Goal: Information Seeking & Learning: Learn about a topic

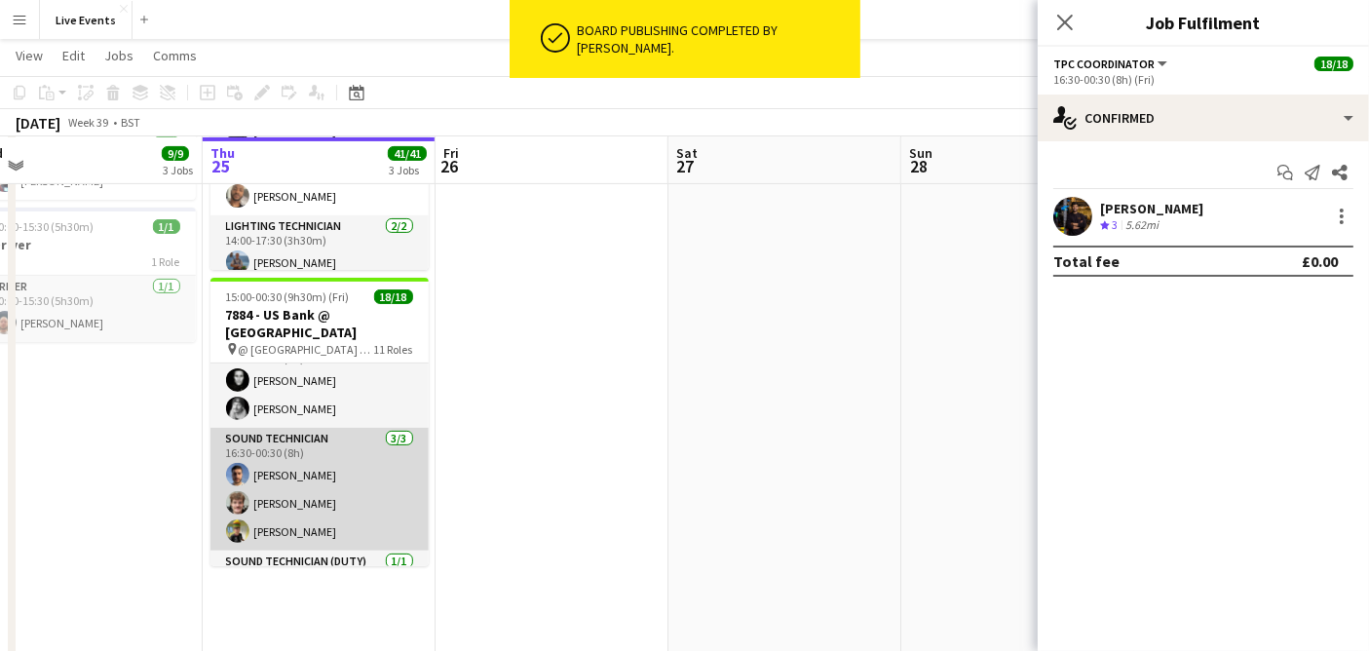
scroll to position [723, 0]
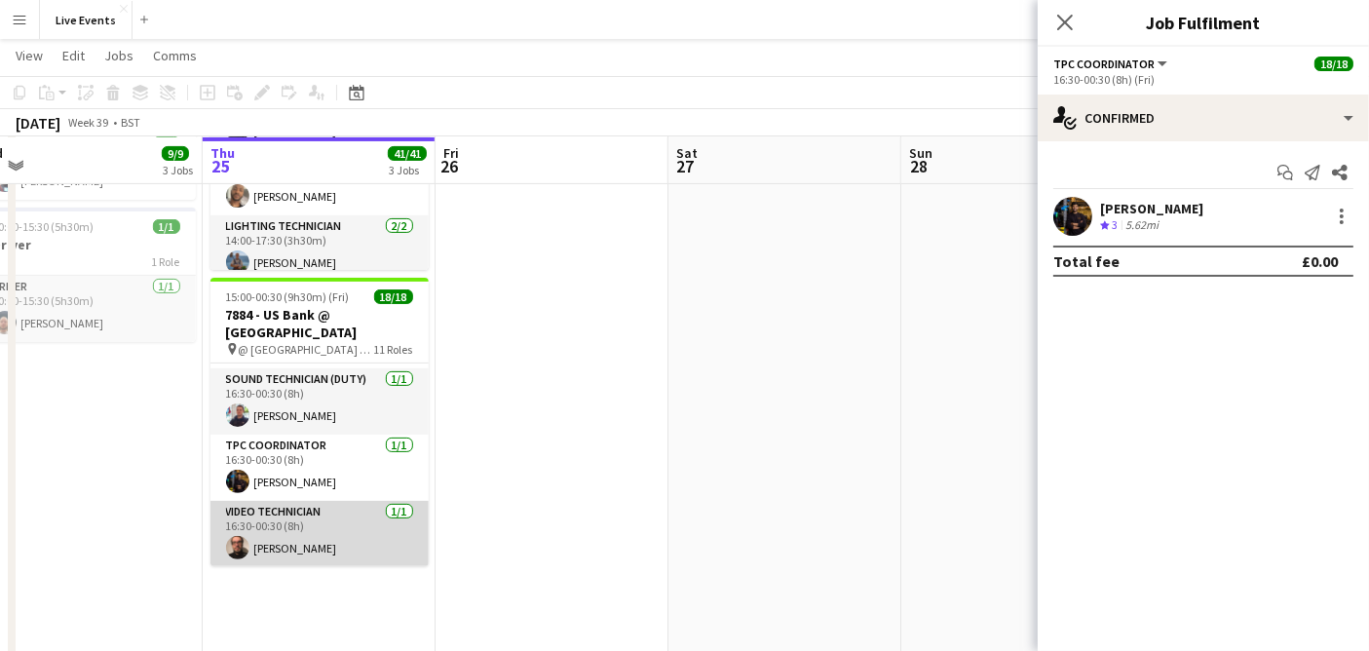
click at [256, 553] on app-card-role "Video Technician [DATE] 16:30-00:30 (8h) [PERSON_NAME]" at bounding box center [320, 534] width 218 height 66
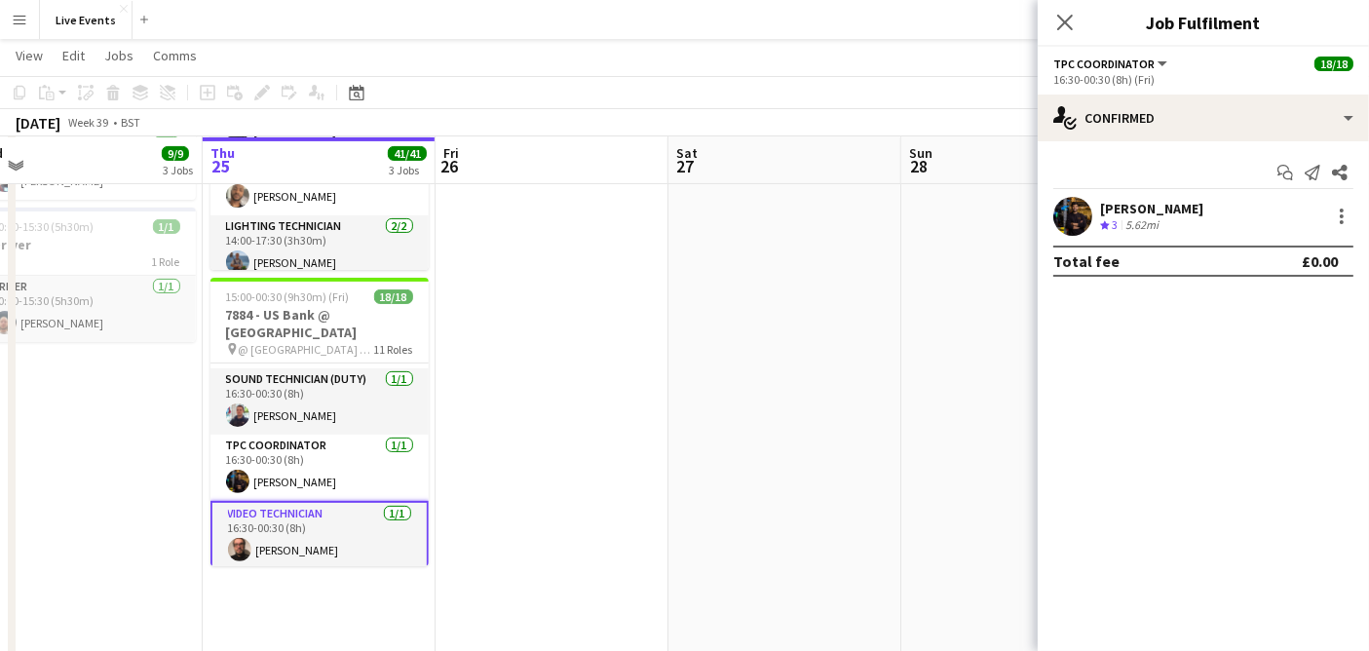
click at [273, 541] on app-card-role "Video Technician [DATE] 16:30-00:30 (8h) [PERSON_NAME]" at bounding box center [320, 536] width 218 height 70
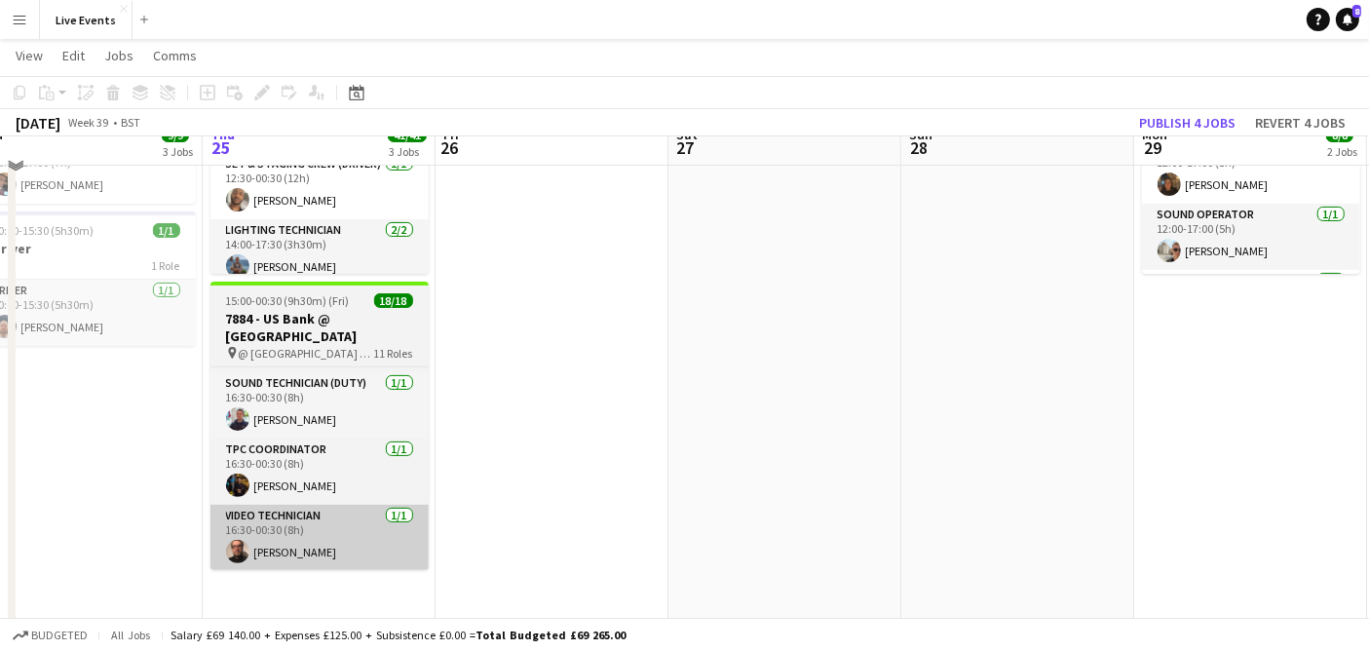
scroll to position [541, 0]
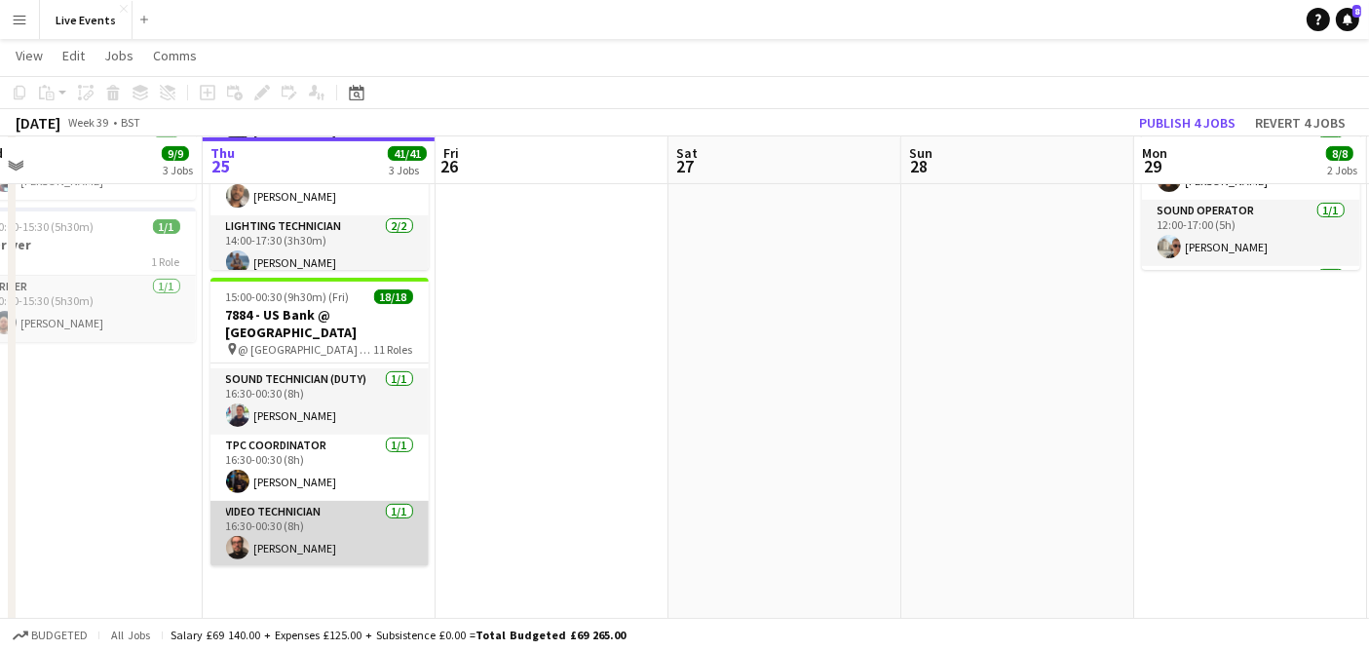
click at [301, 524] on app-card-role "Video Technician [DATE] 16:30-00:30 (8h) [PERSON_NAME]" at bounding box center [320, 534] width 218 height 66
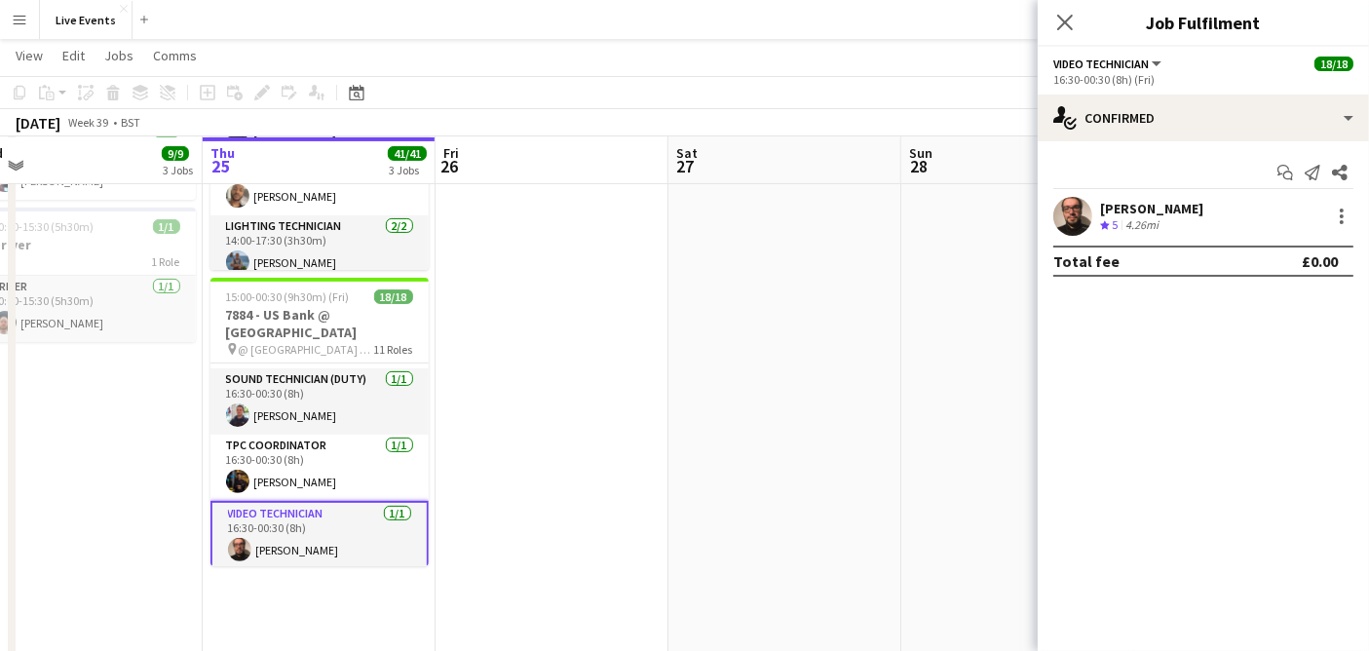
click at [1080, 219] on app-user-avatar at bounding box center [1073, 216] width 39 height 39
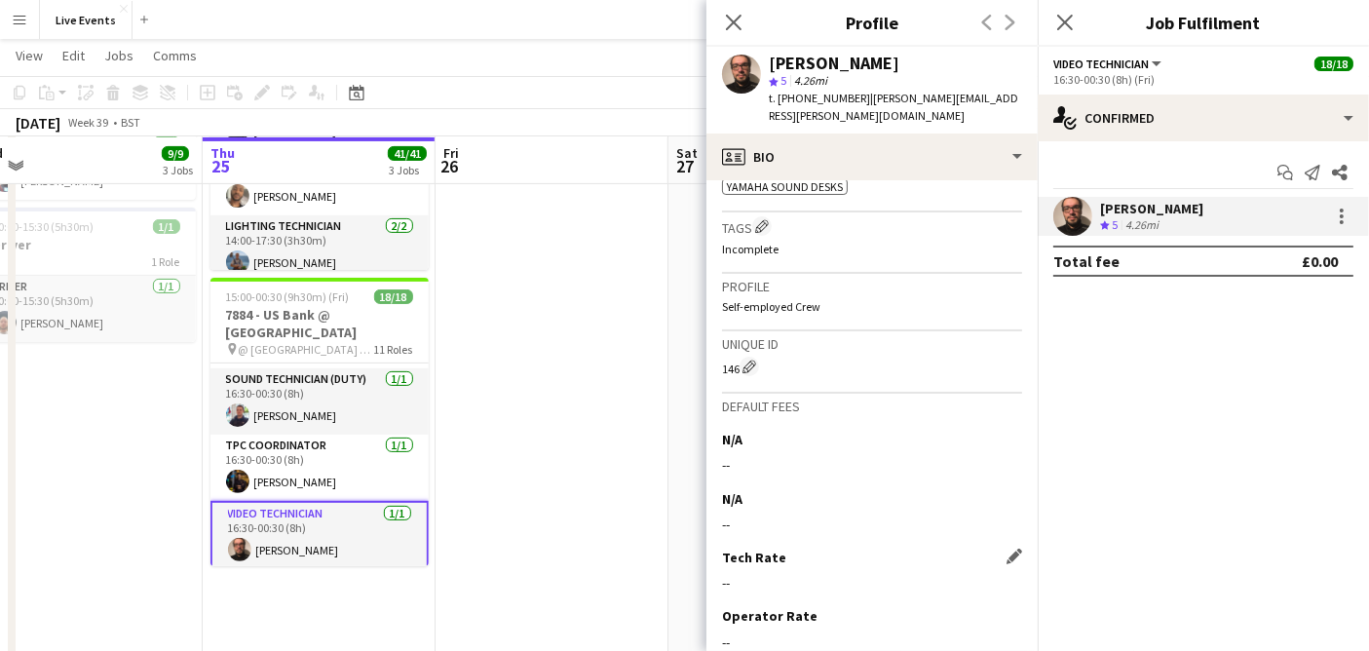
scroll to position [1717, 0]
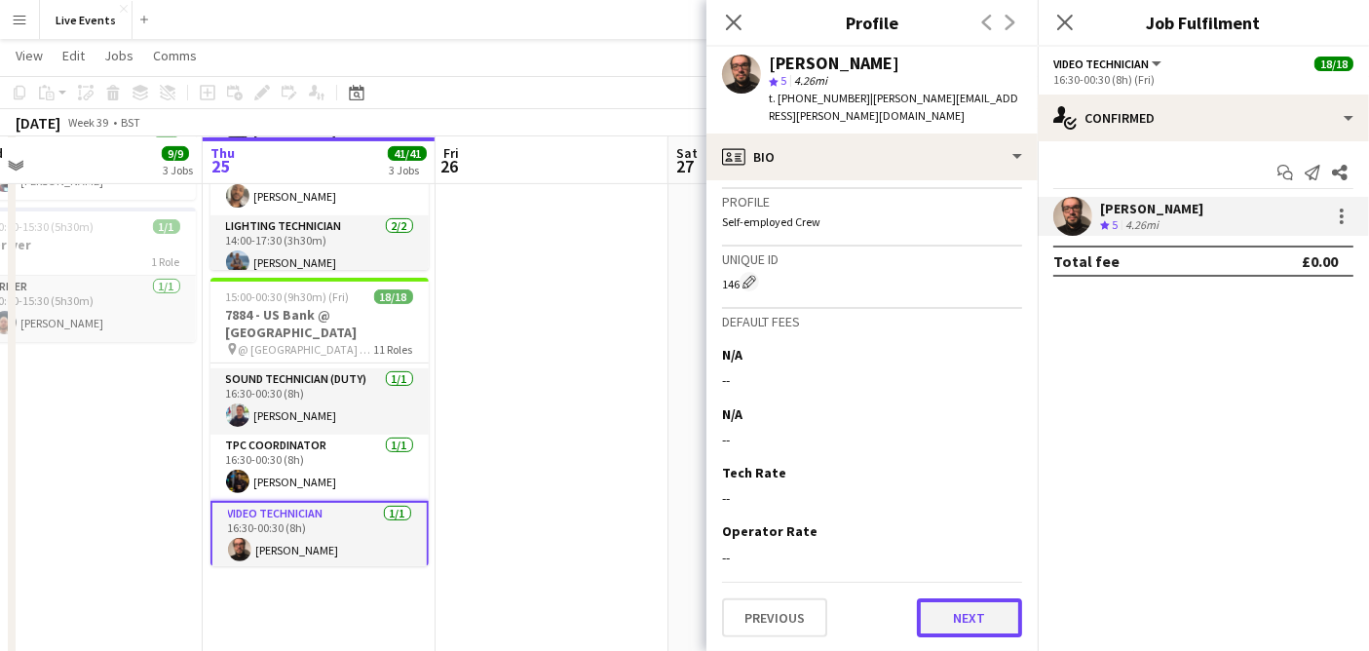
click at [955, 619] on button "Next" at bounding box center [969, 617] width 105 height 39
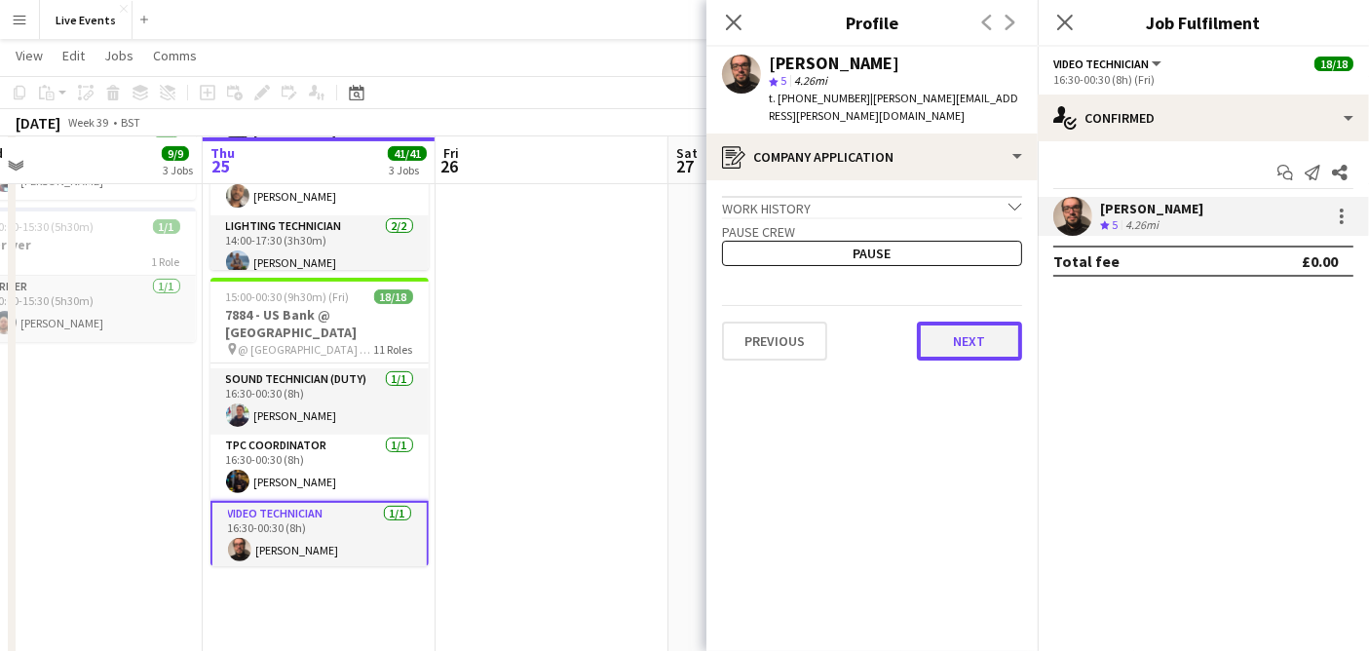
click at [960, 322] on button "Next" at bounding box center [969, 341] width 105 height 39
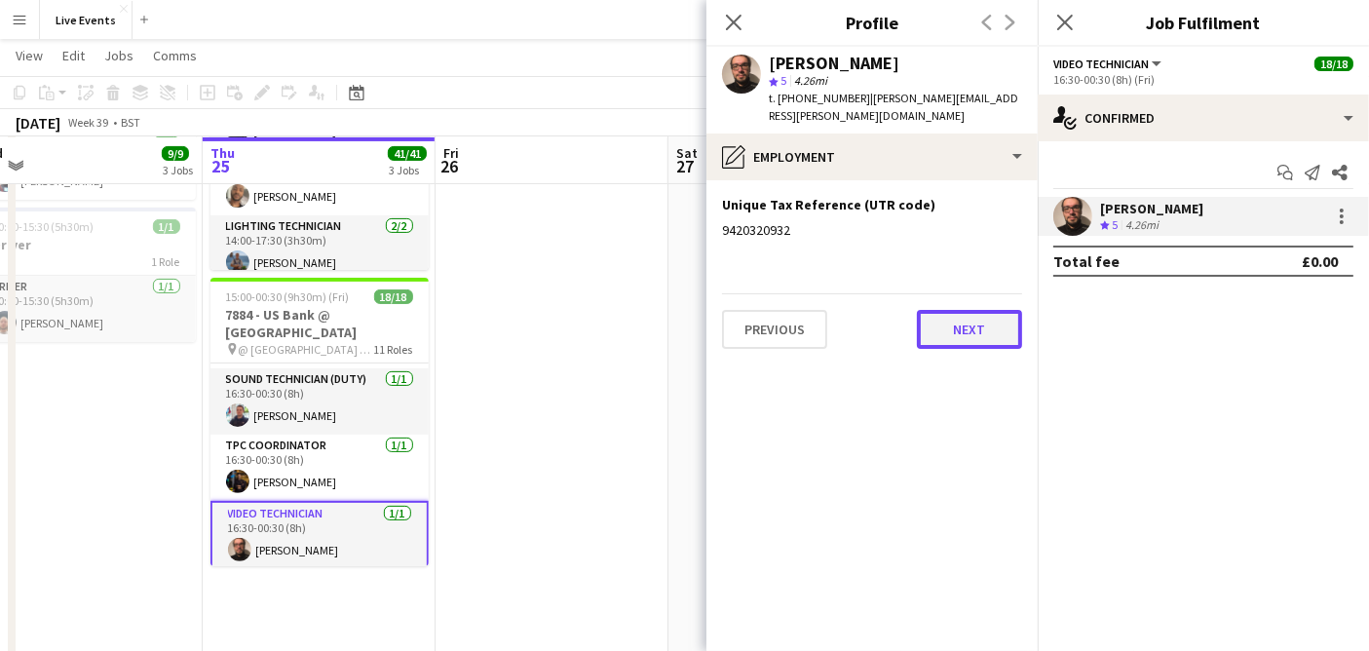
click at [980, 311] on button "Next" at bounding box center [969, 329] width 105 height 39
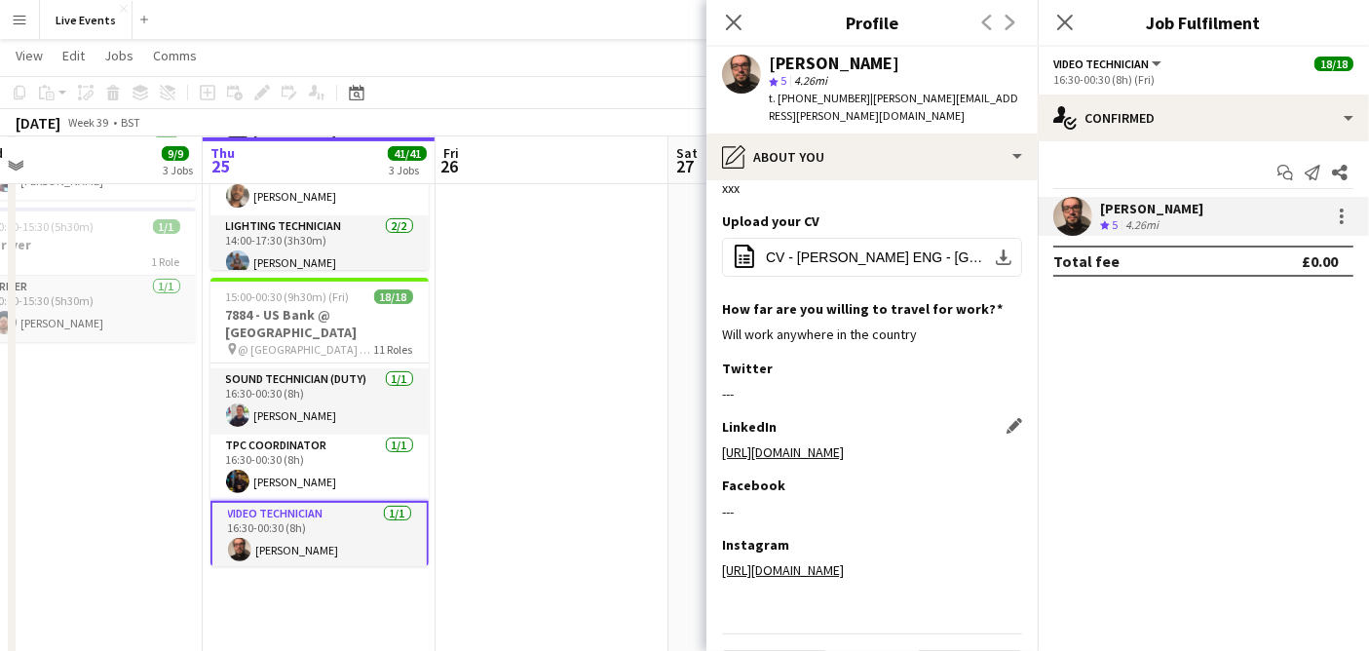
scroll to position [76, 0]
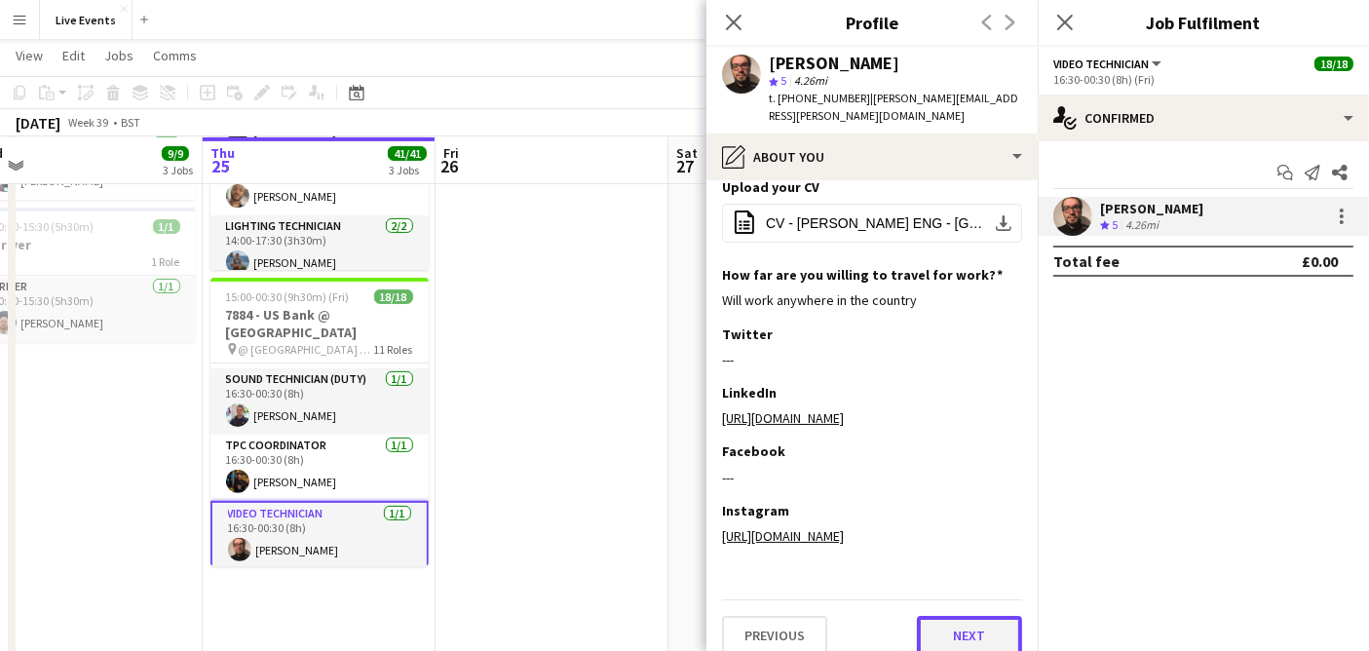
click at [951, 616] on button "Next" at bounding box center [969, 635] width 105 height 39
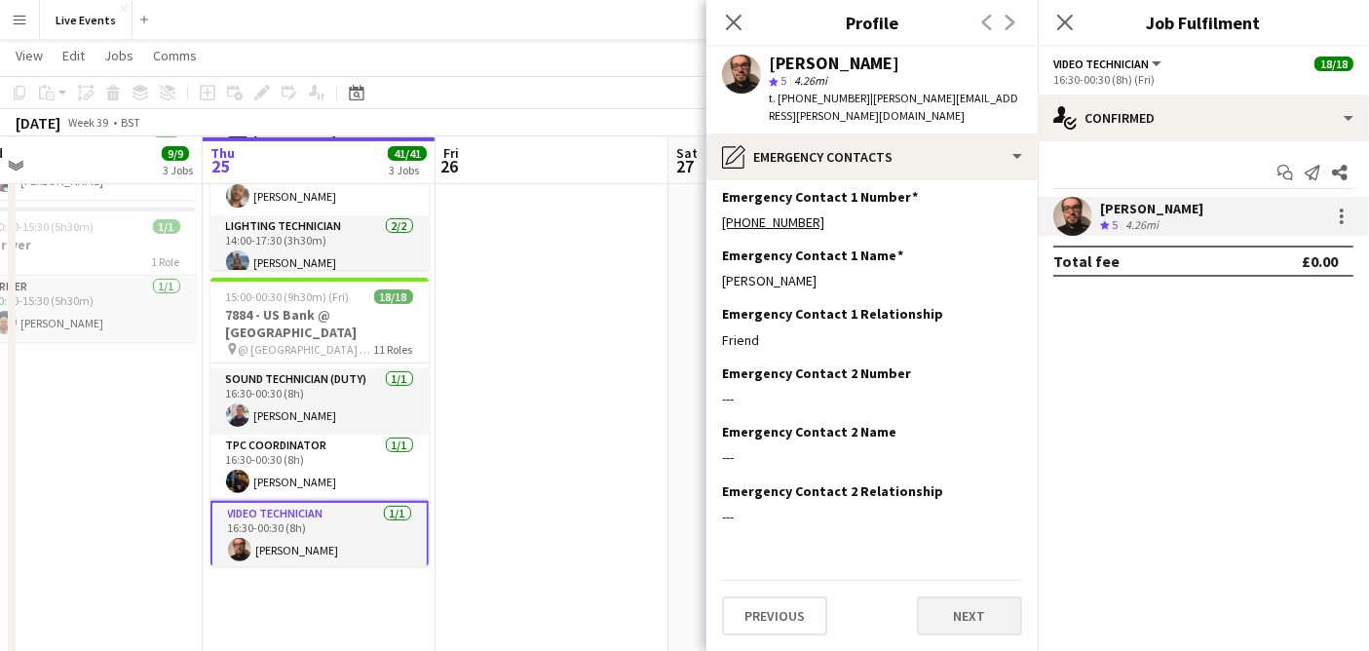
scroll to position [0, 0]
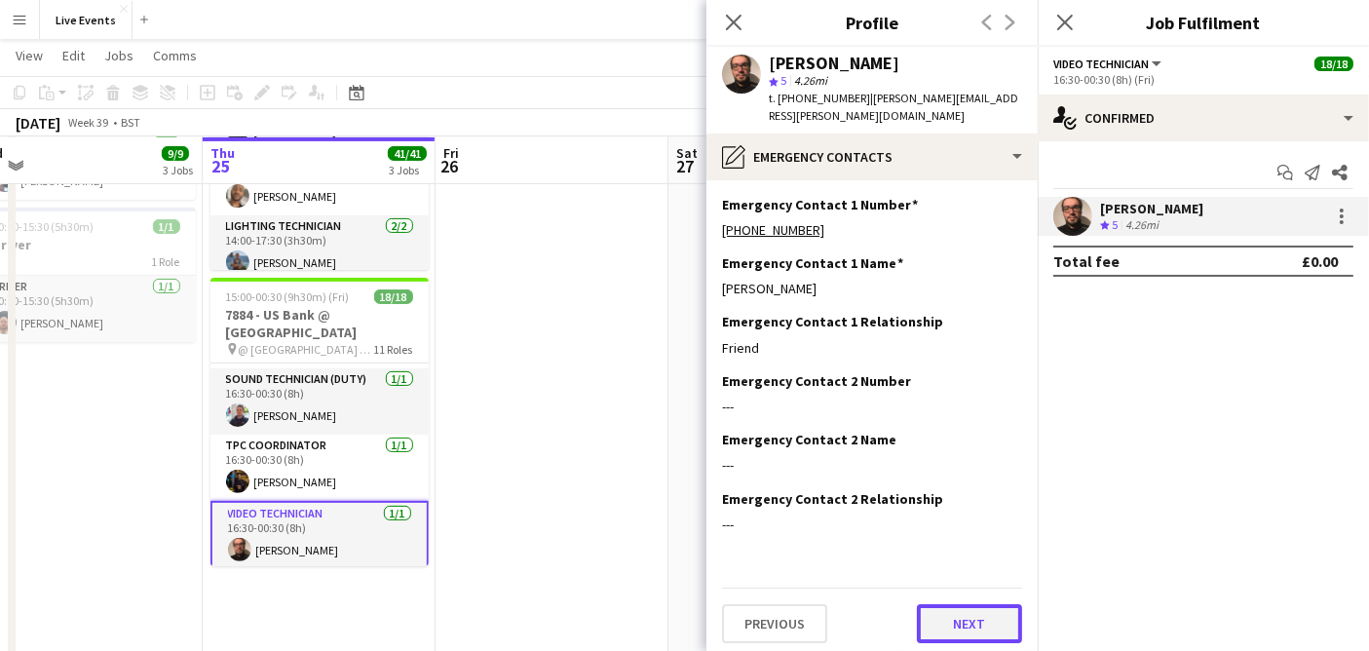
click at [957, 614] on button "Next" at bounding box center [969, 623] width 105 height 39
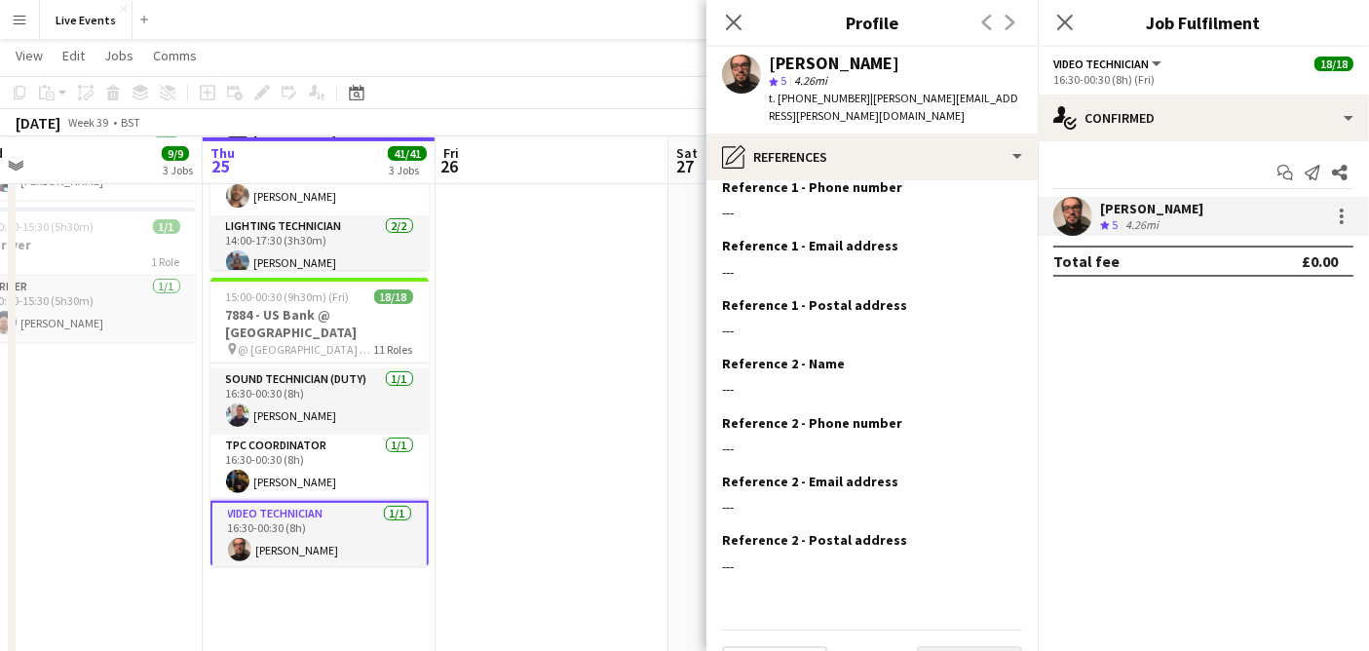
scroll to position [105, 0]
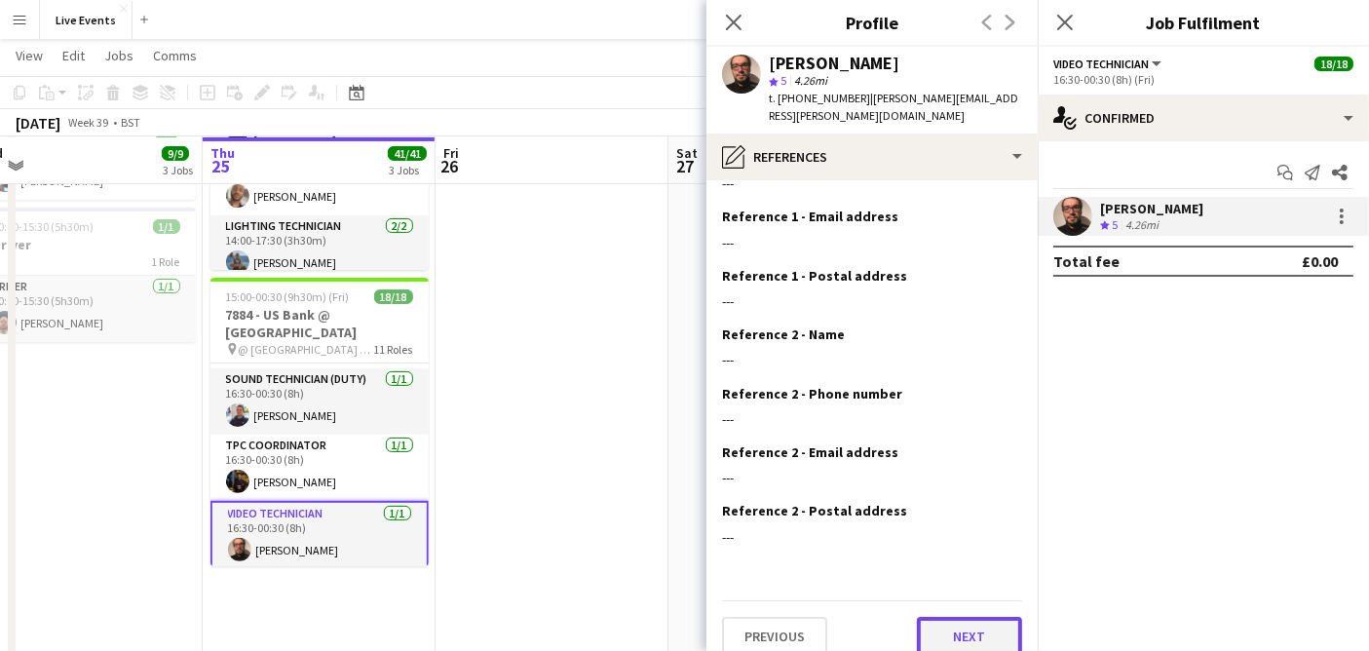
click at [979, 628] on button "Next" at bounding box center [969, 636] width 105 height 39
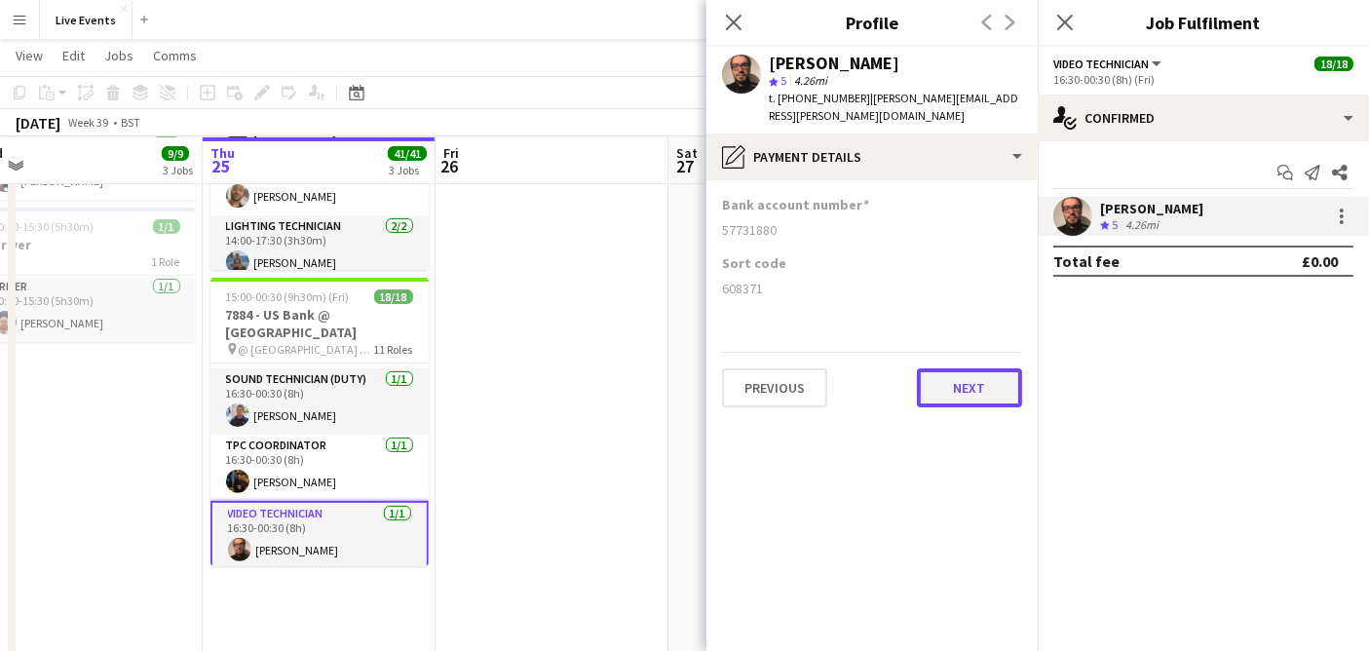
click at [997, 368] on button "Next" at bounding box center [969, 387] width 105 height 39
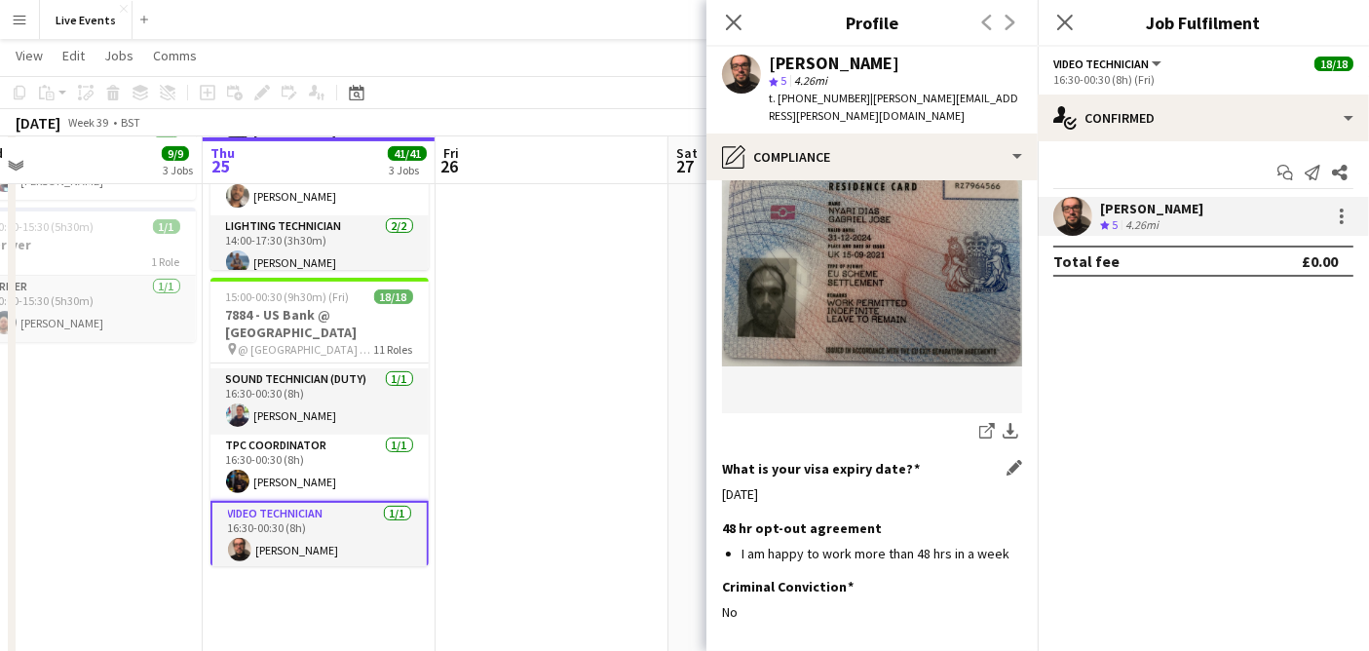
scroll to position [781, 0]
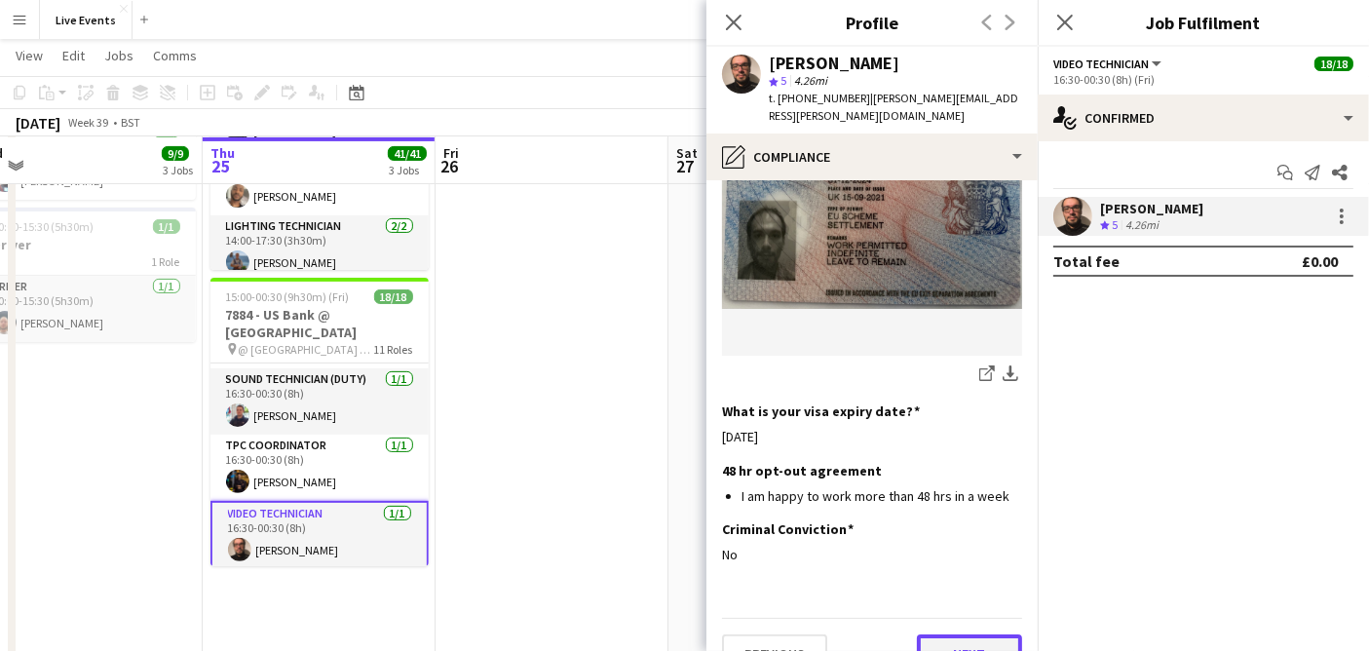
click at [983, 634] on button "Next" at bounding box center [969, 653] width 105 height 39
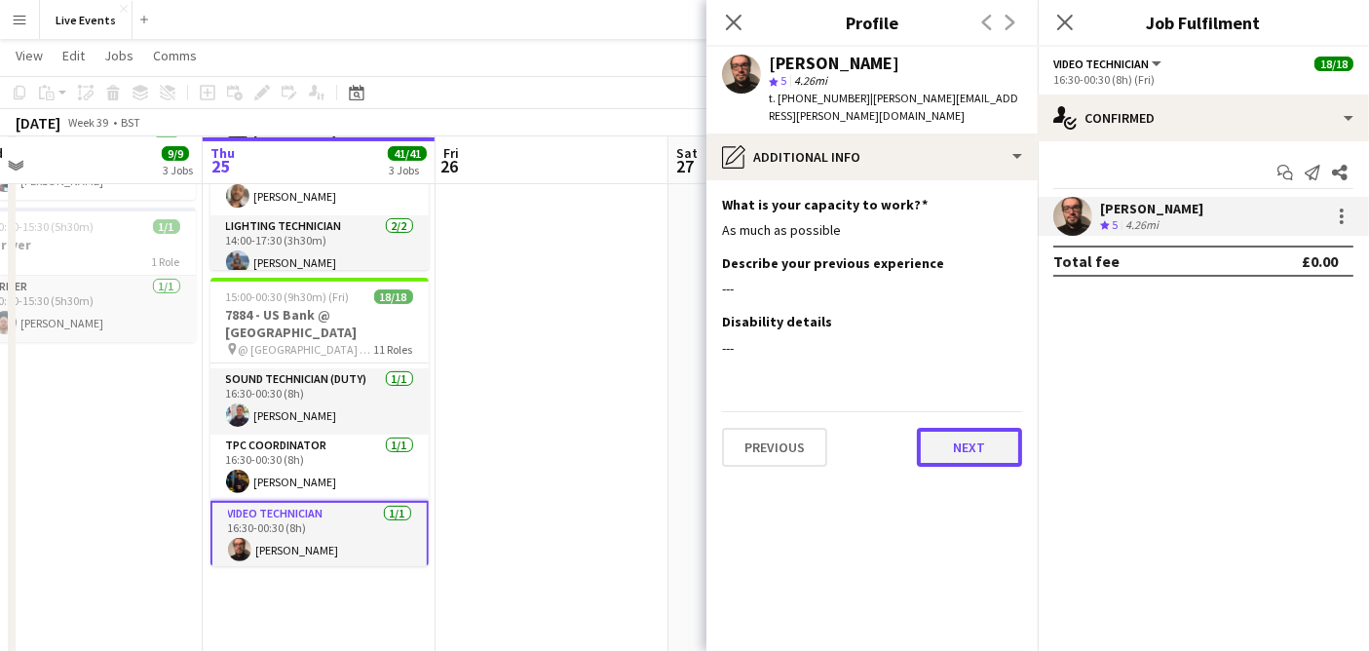
click at [959, 436] on button "Next" at bounding box center [969, 447] width 105 height 39
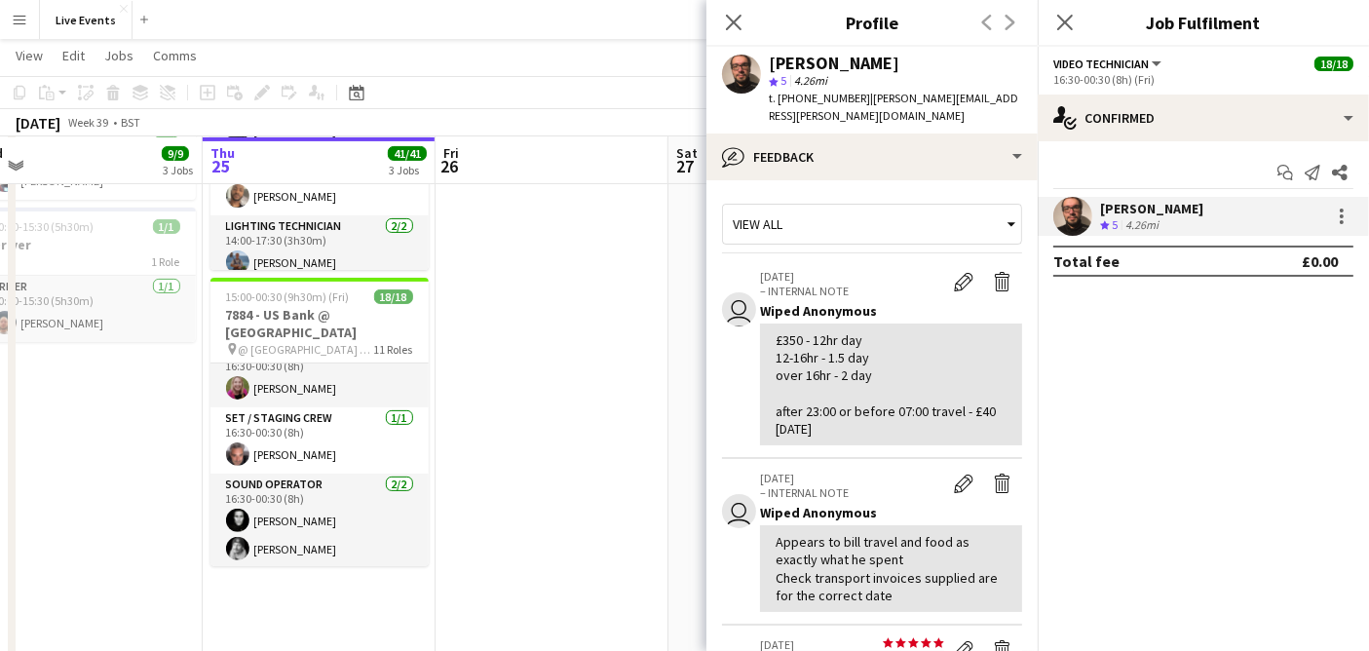
scroll to position [433, 0]
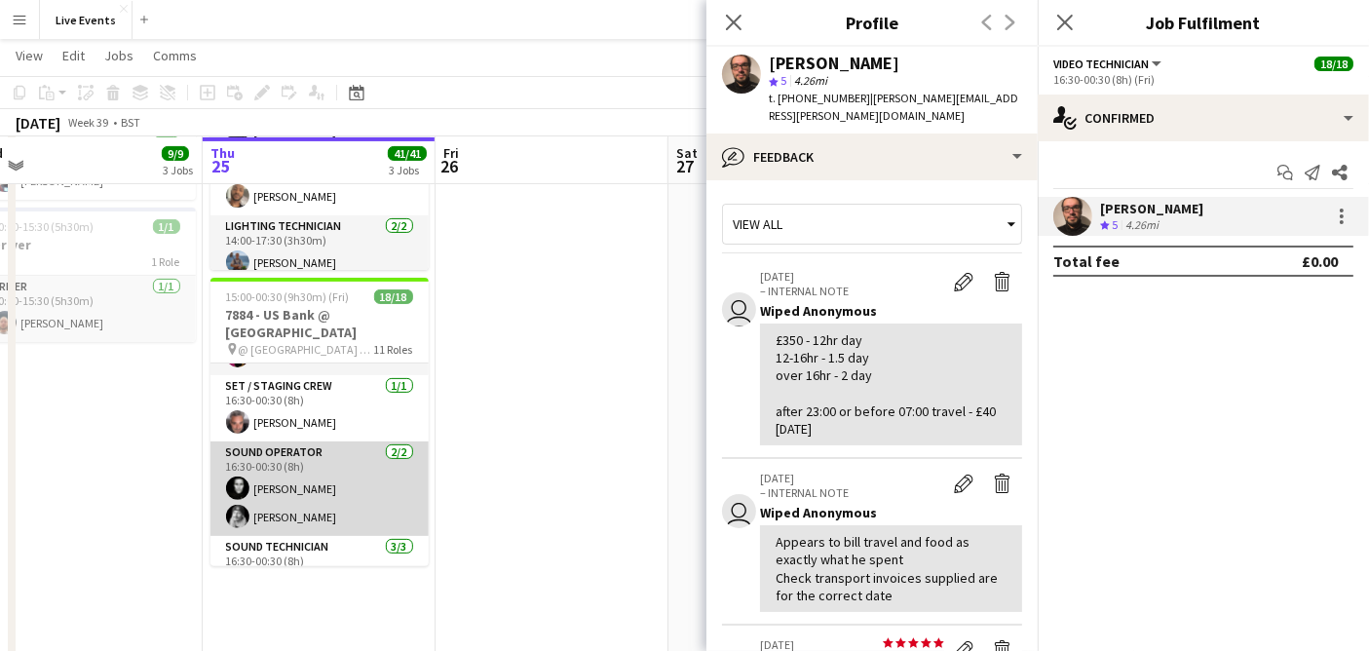
click at [340, 492] on app-card-role "Sound Operator [DATE] 16:30-00:30 (8h) [PERSON_NAME] [PERSON_NAME]" at bounding box center [320, 488] width 218 height 95
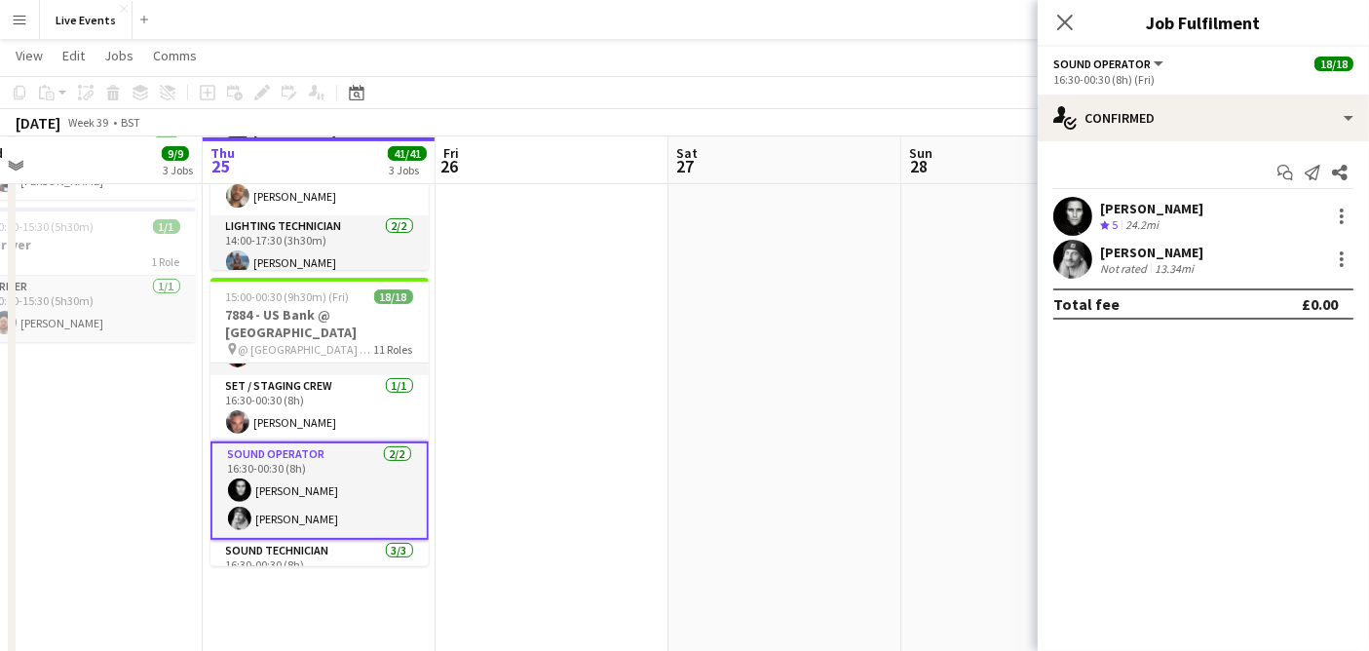
click at [1072, 260] on app-user-avatar at bounding box center [1073, 259] width 39 height 39
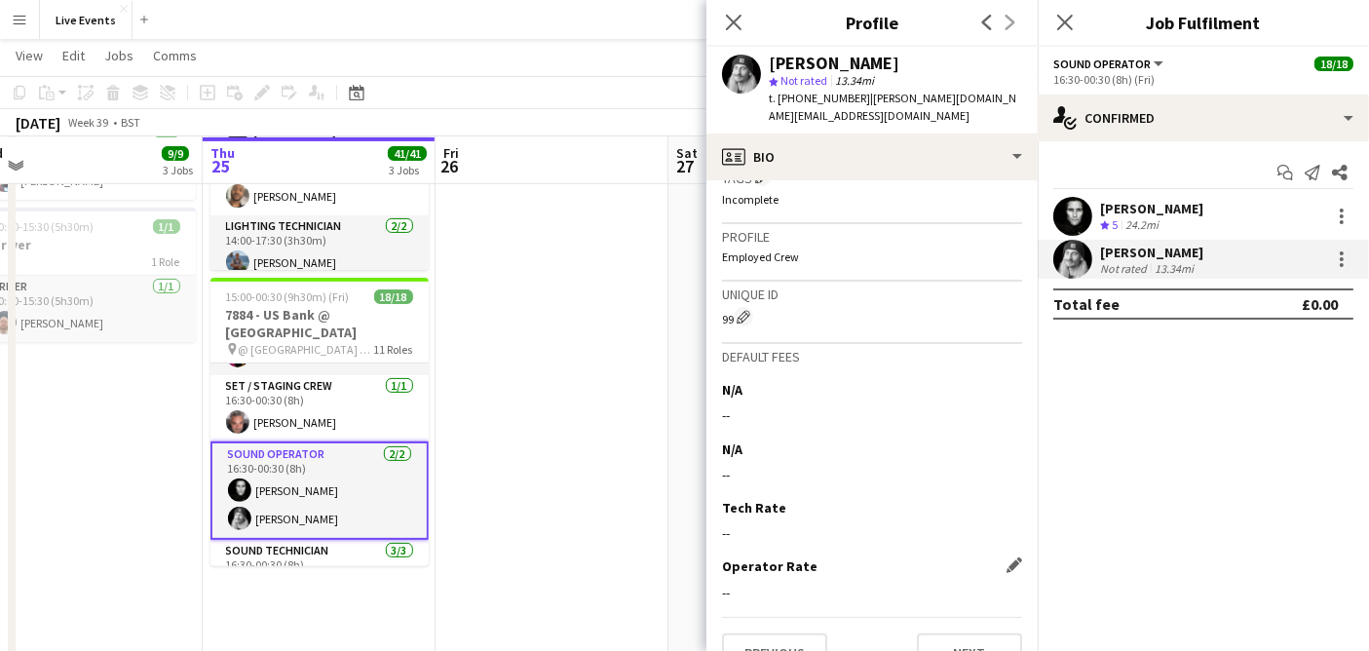
scroll to position [915, 0]
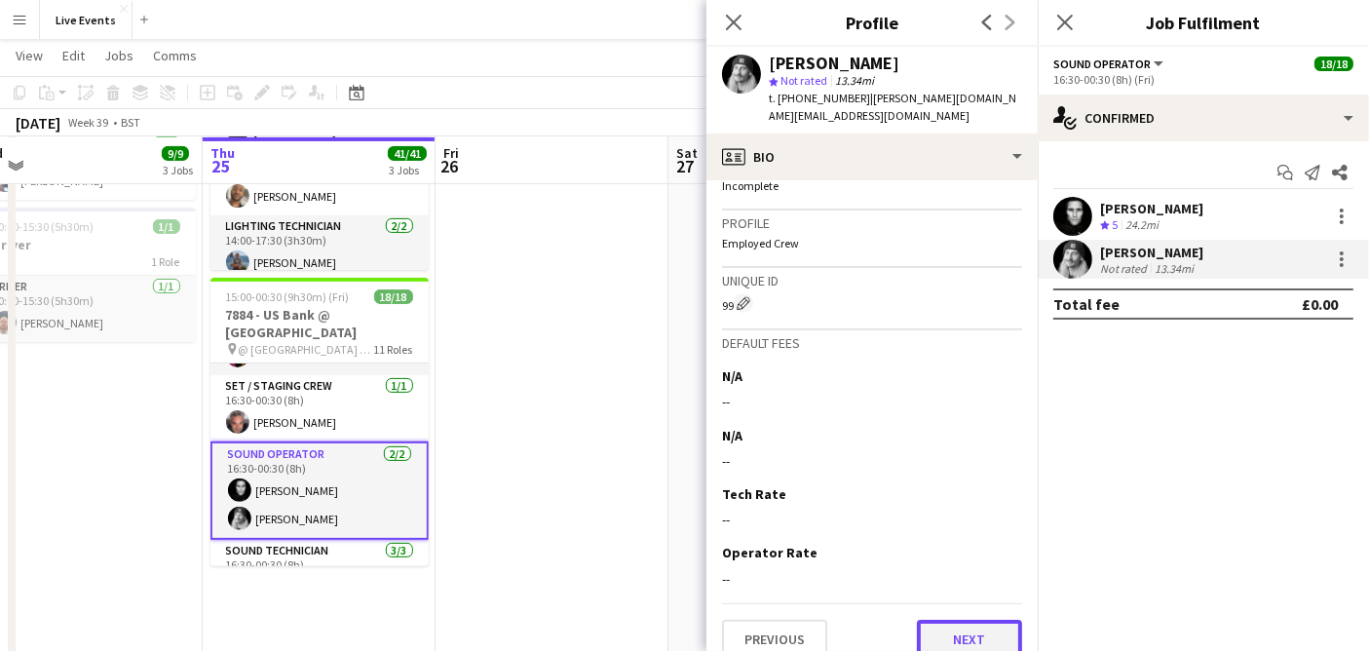
click at [962, 623] on button "Next" at bounding box center [969, 639] width 105 height 39
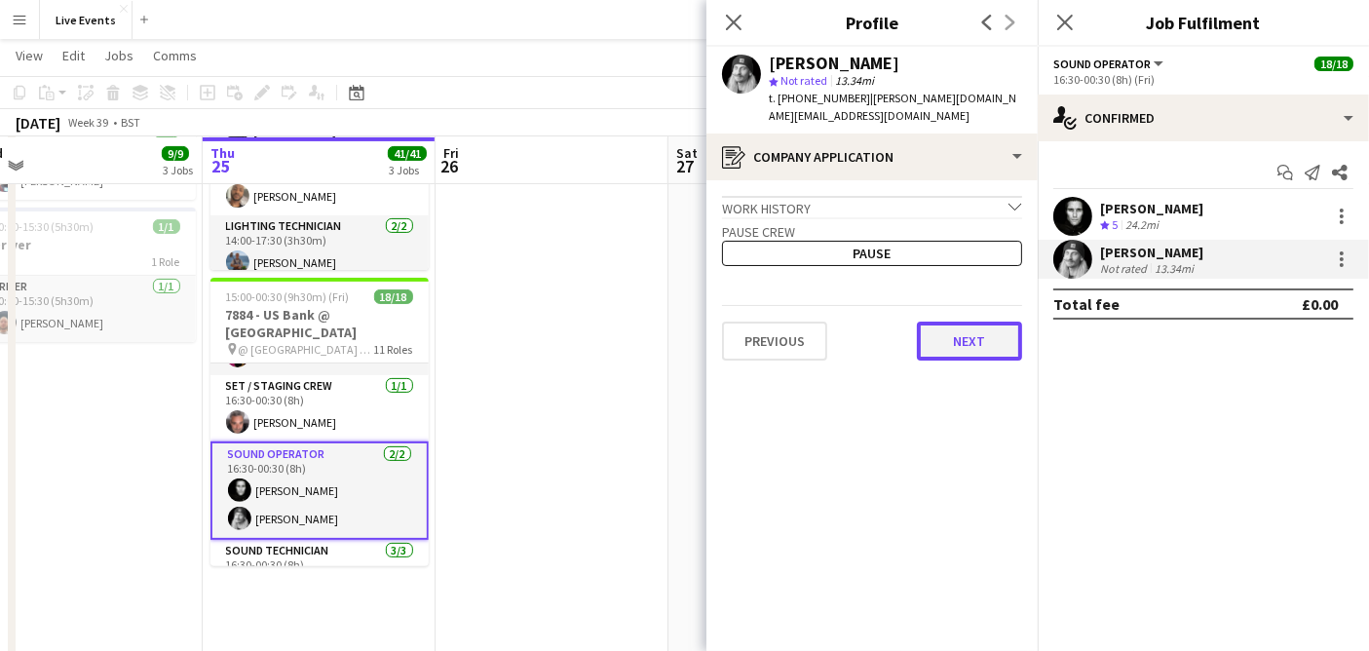
click at [979, 322] on button "Next" at bounding box center [969, 341] width 105 height 39
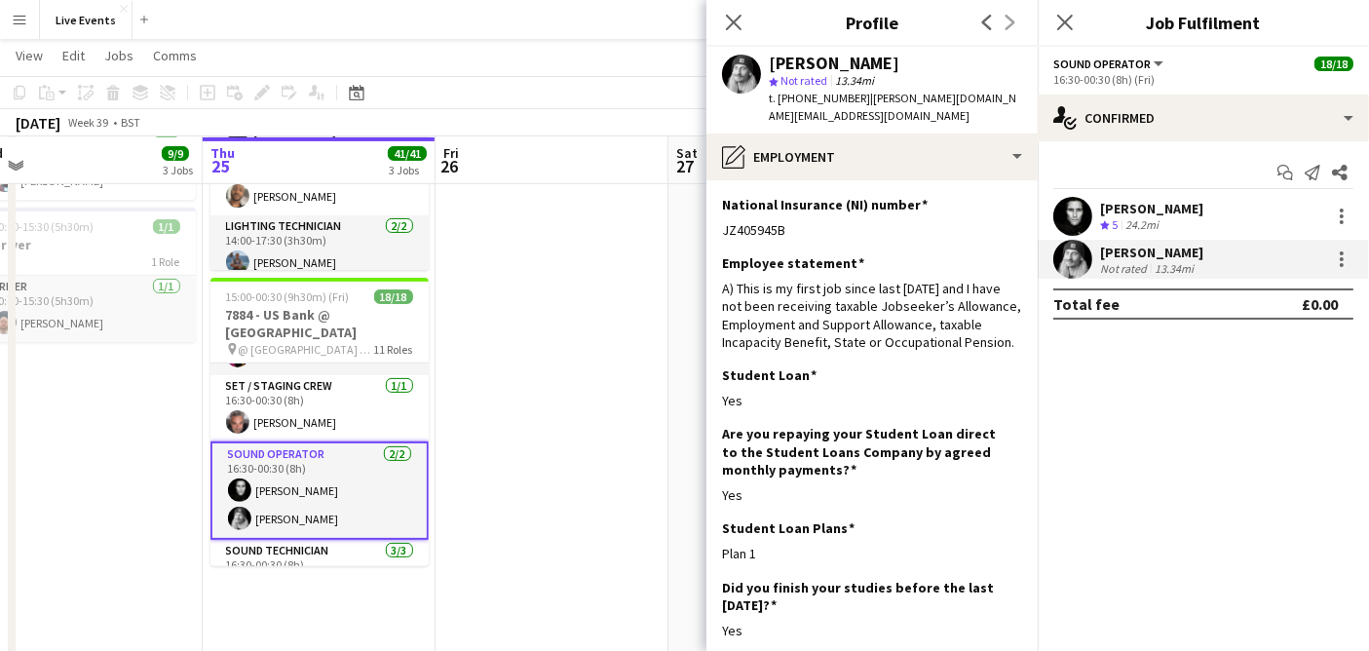
scroll to position [348, 0]
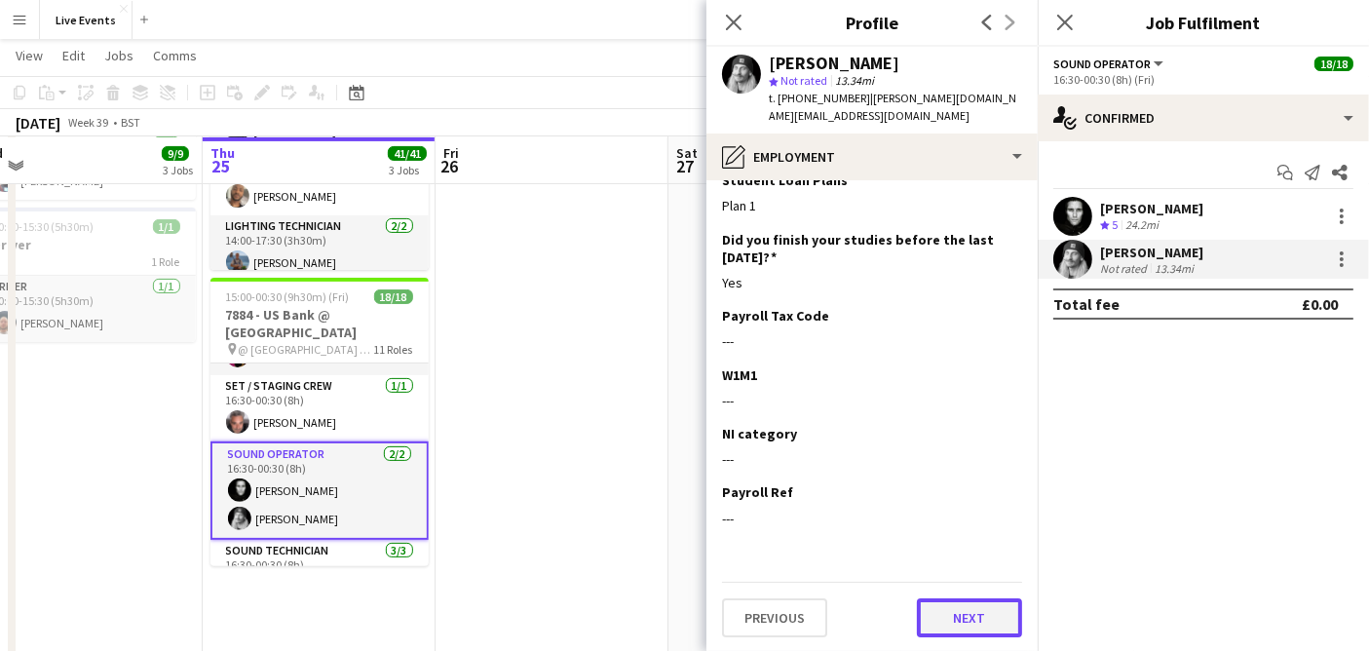
click at [949, 598] on button "Next" at bounding box center [969, 617] width 105 height 39
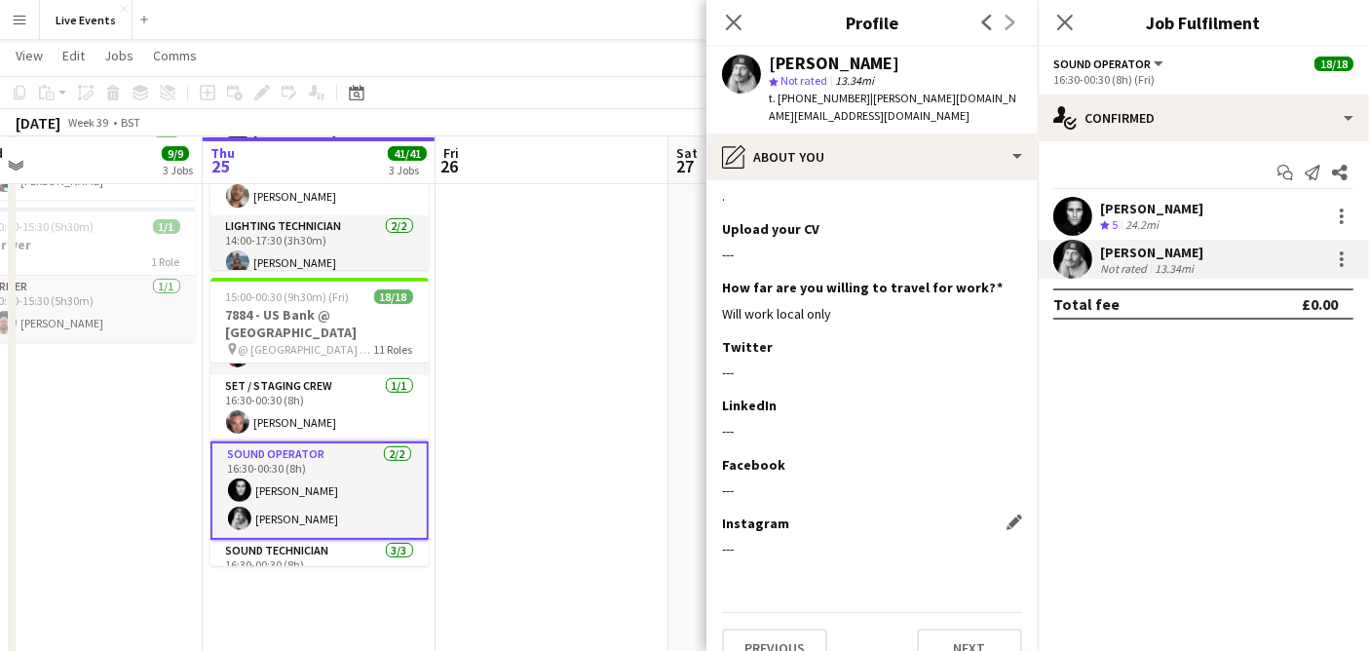
scroll to position [47, 0]
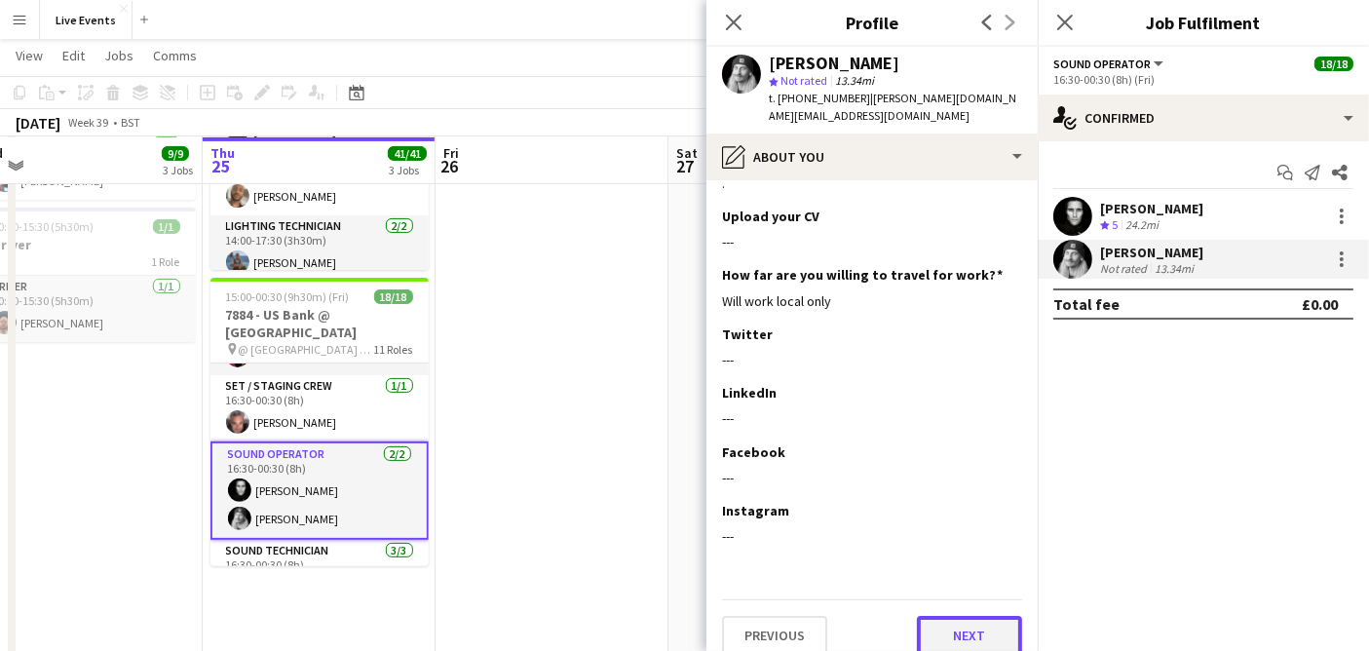
click at [967, 633] on button "Next" at bounding box center [969, 635] width 105 height 39
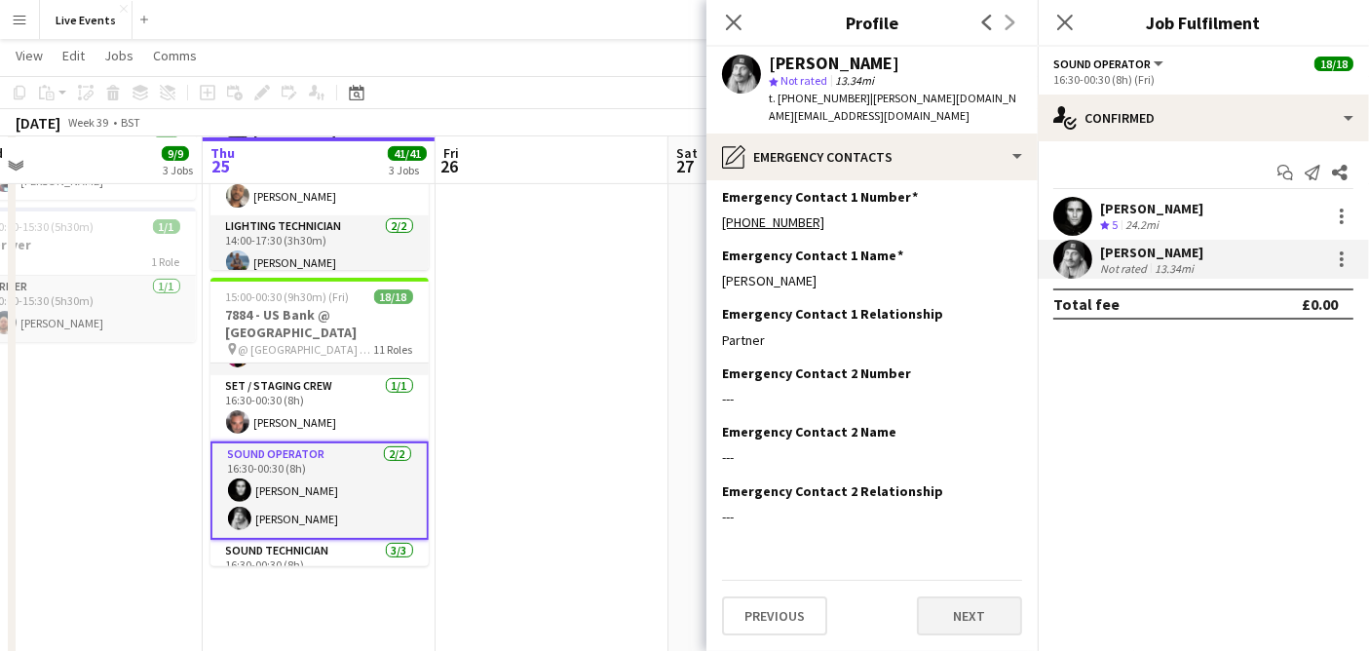
scroll to position [0, 0]
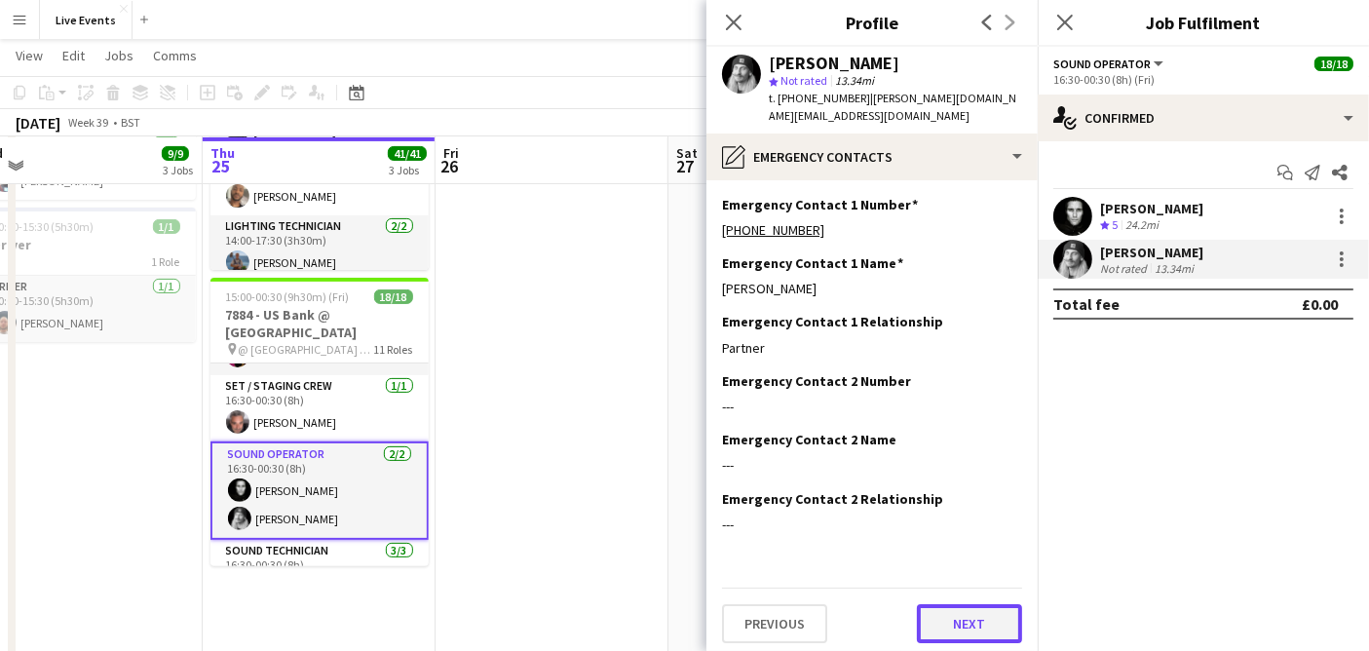
click at [962, 617] on button "Next" at bounding box center [969, 623] width 105 height 39
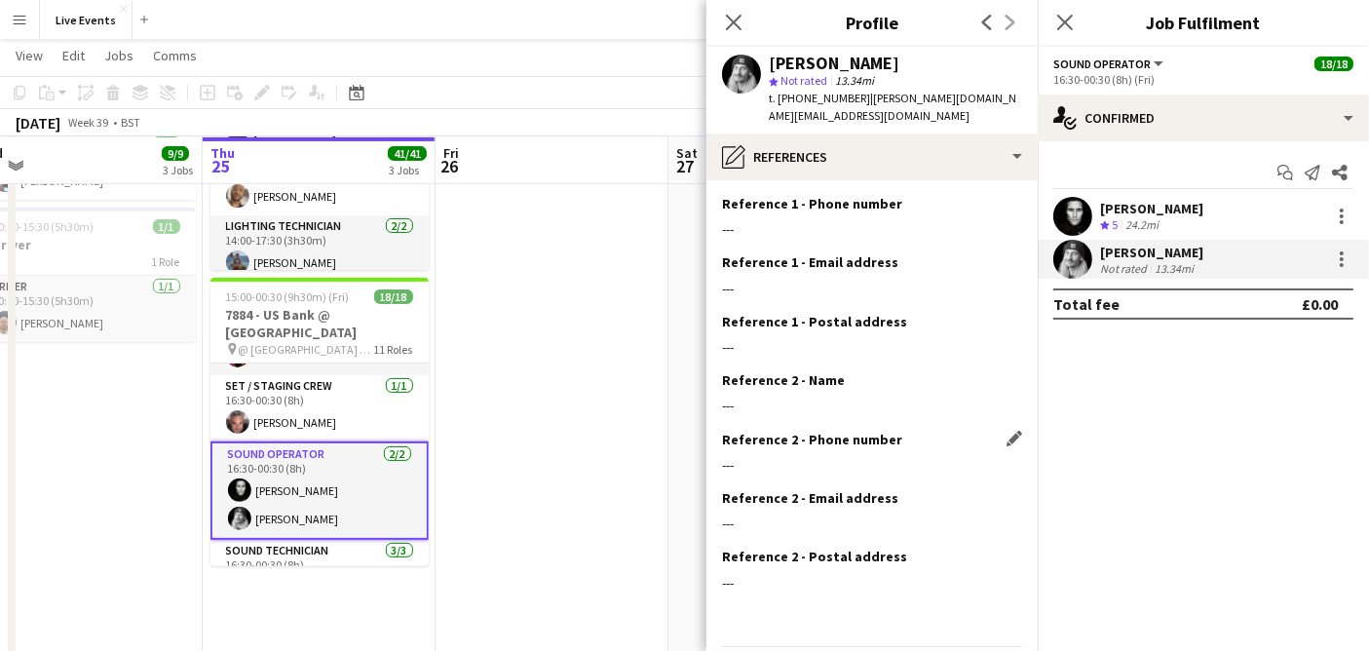
scroll to position [105, 0]
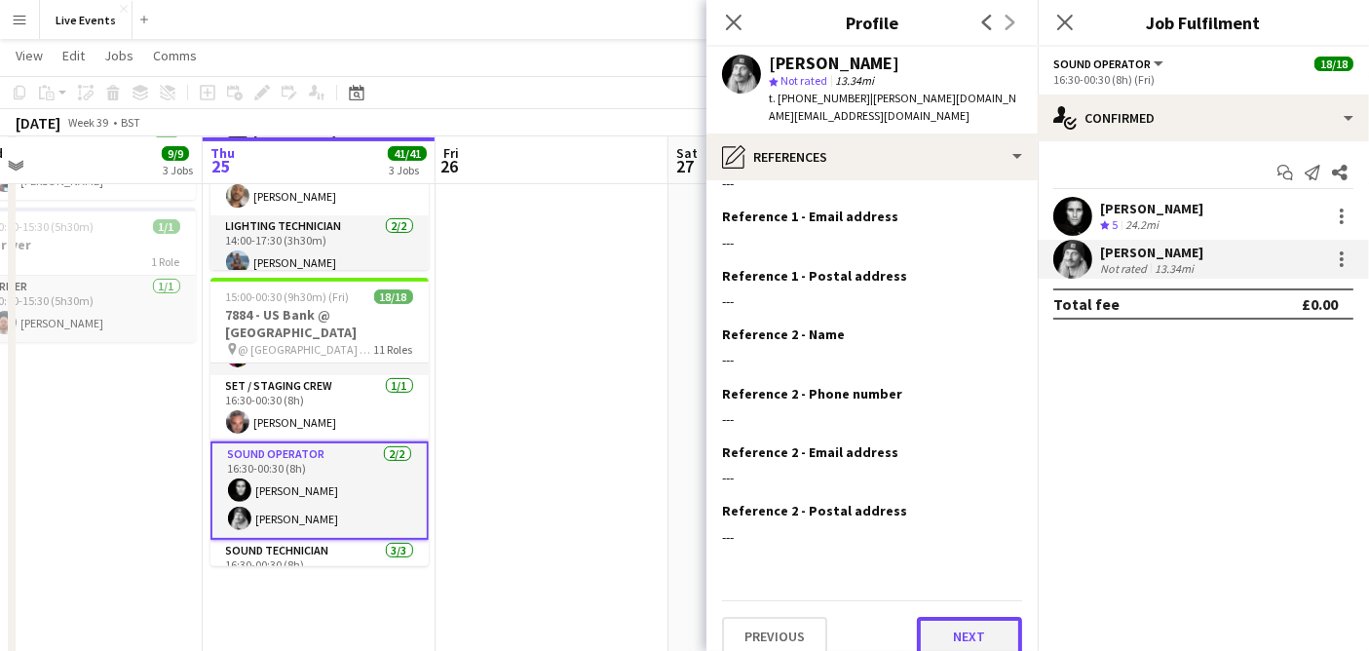
click at [950, 621] on button "Next" at bounding box center [969, 636] width 105 height 39
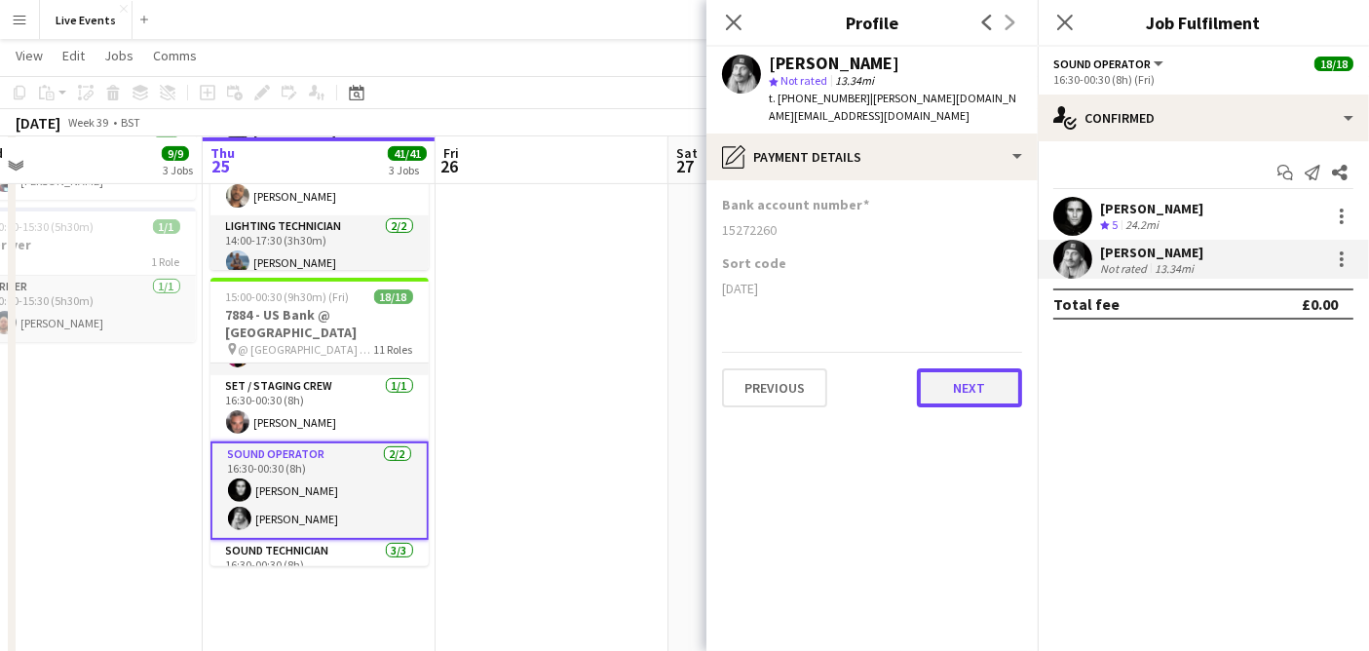
click at [922, 376] on button "Next" at bounding box center [969, 387] width 105 height 39
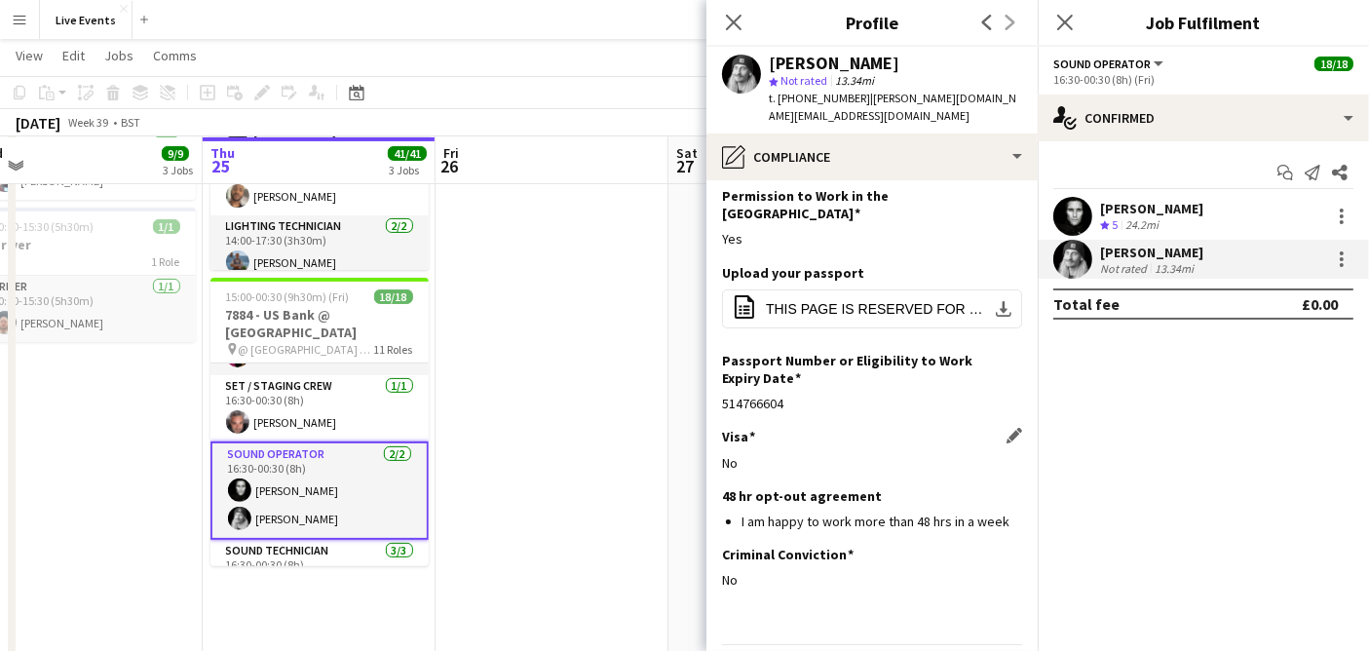
scroll to position [94, 0]
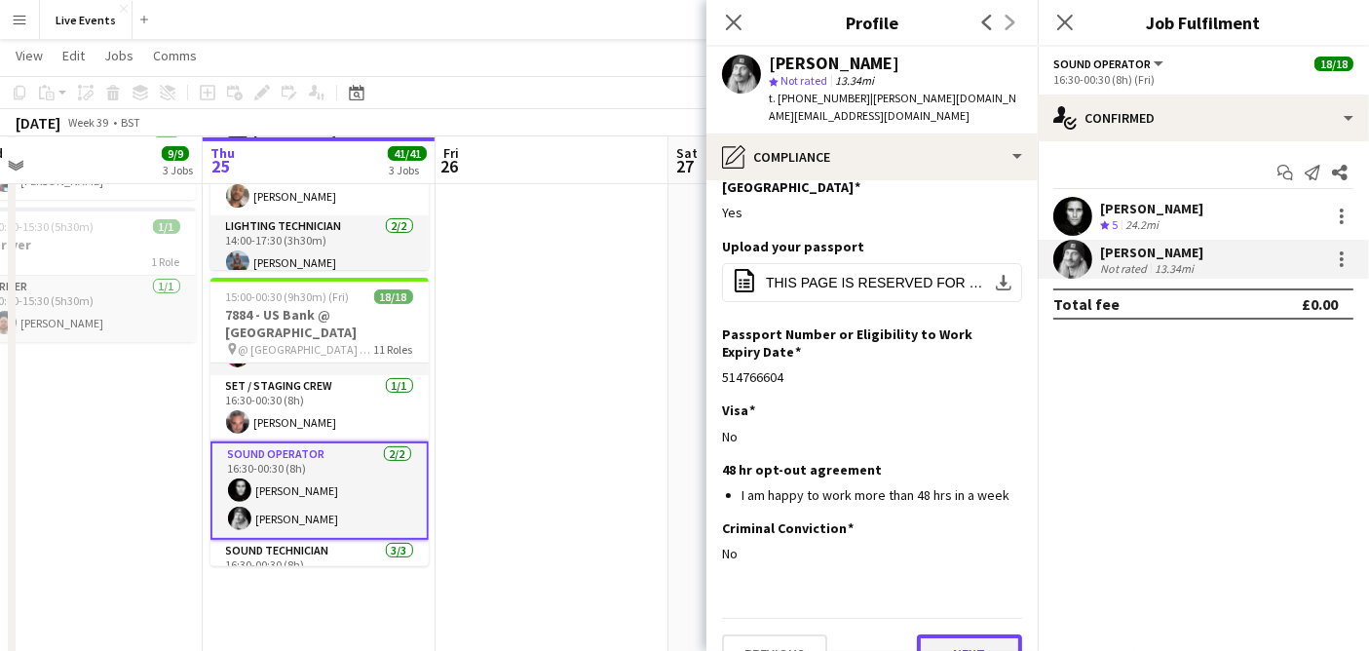
click at [966, 634] on button "Next" at bounding box center [969, 653] width 105 height 39
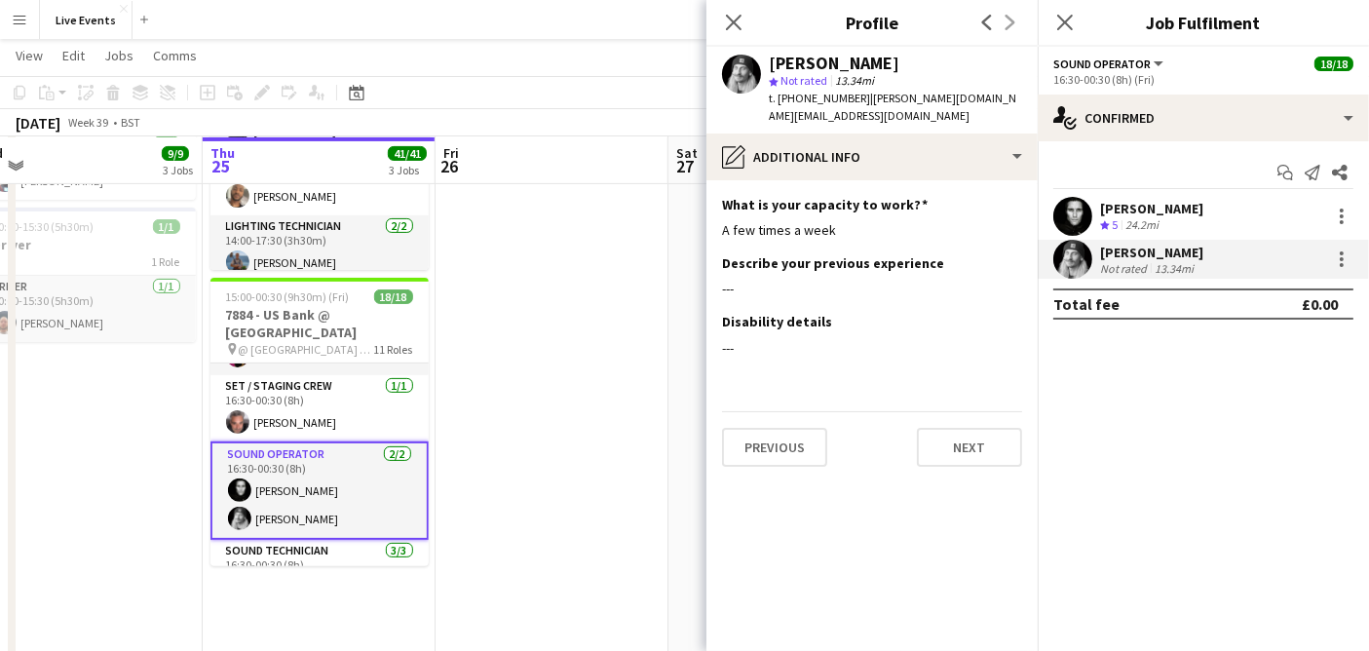
scroll to position [0, 0]
click at [960, 438] on button "Next" at bounding box center [969, 447] width 105 height 39
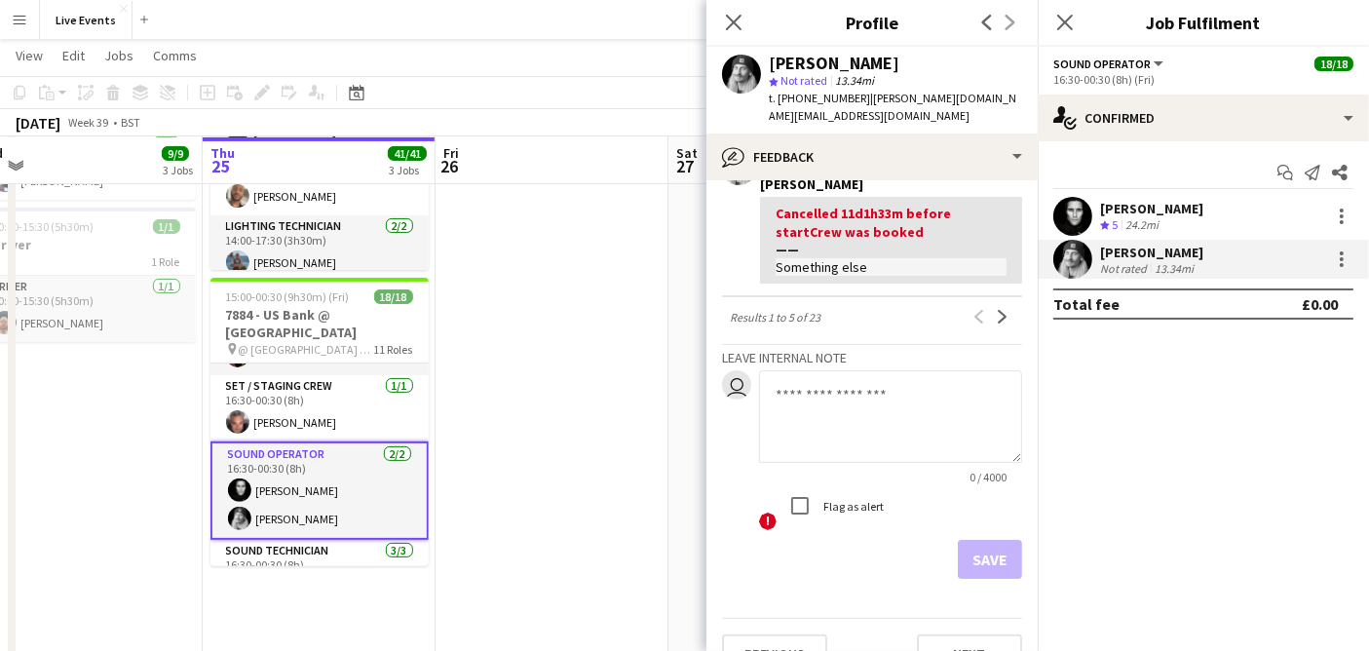
scroll to position [844, 0]
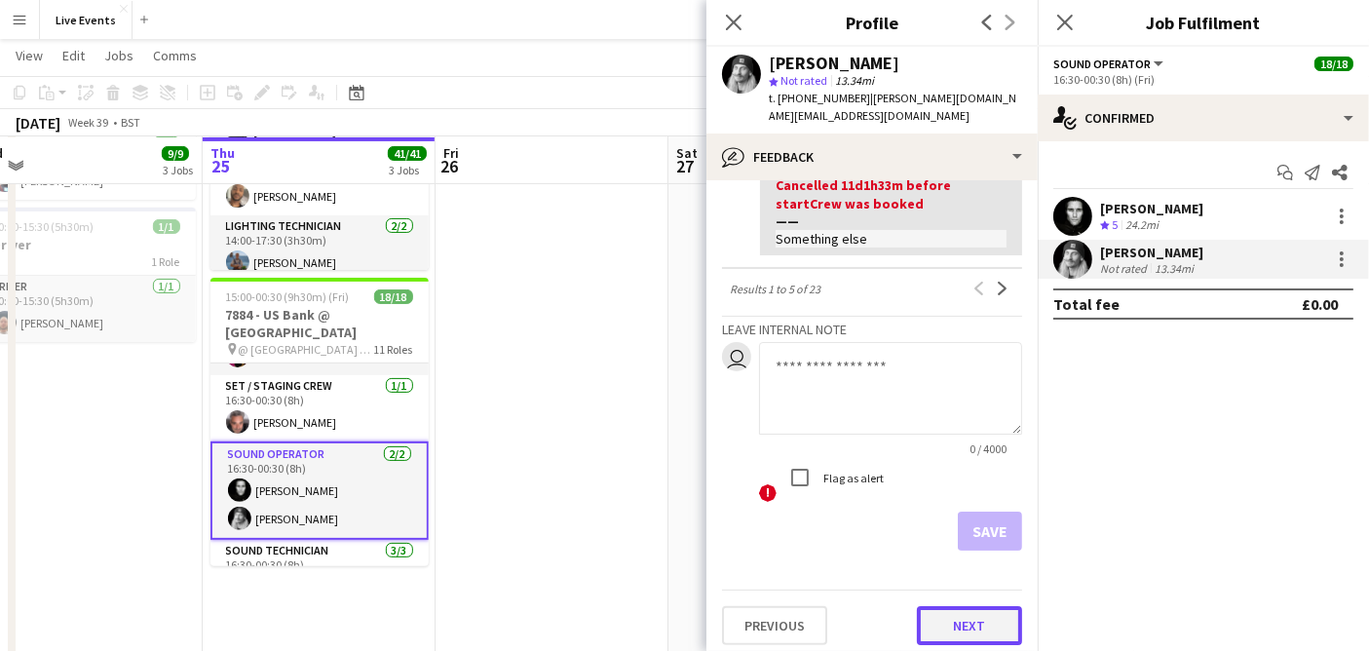
click at [962, 606] on button "Next" at bounding box center [969, 625] width 105 height 39
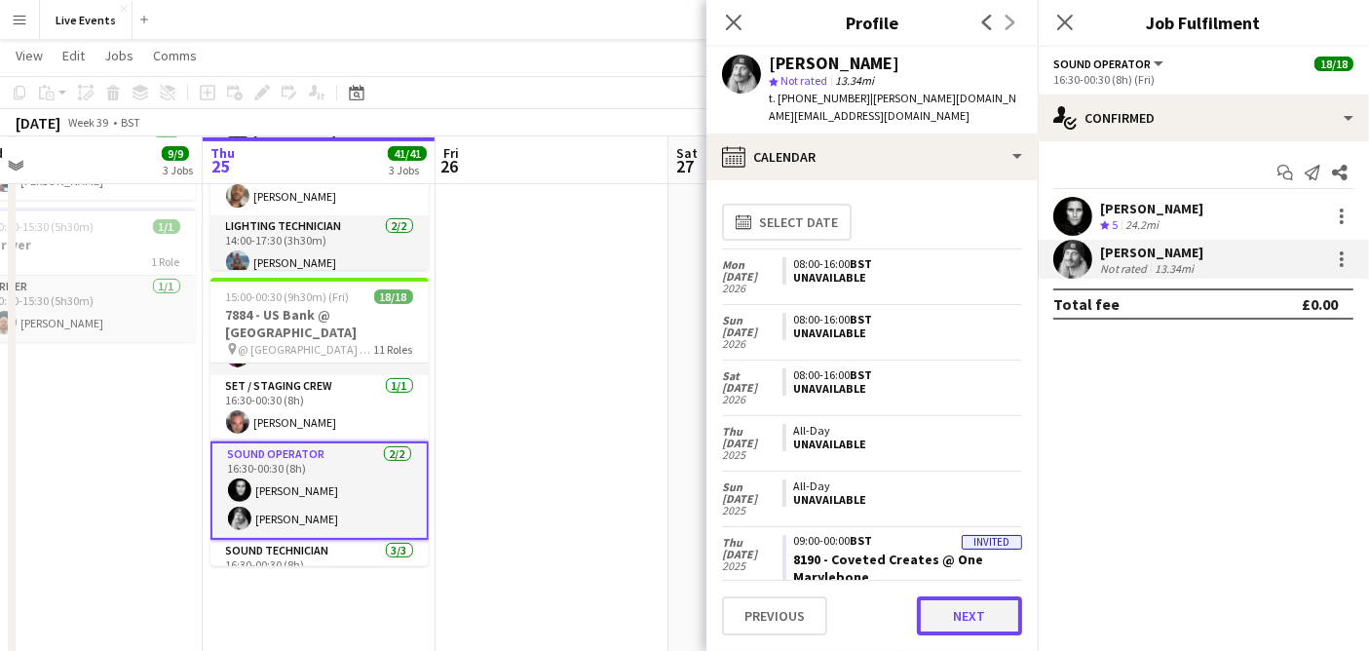
click at [969, 621] on button "Next" at bounding box center [969, 615] width 105 height 39
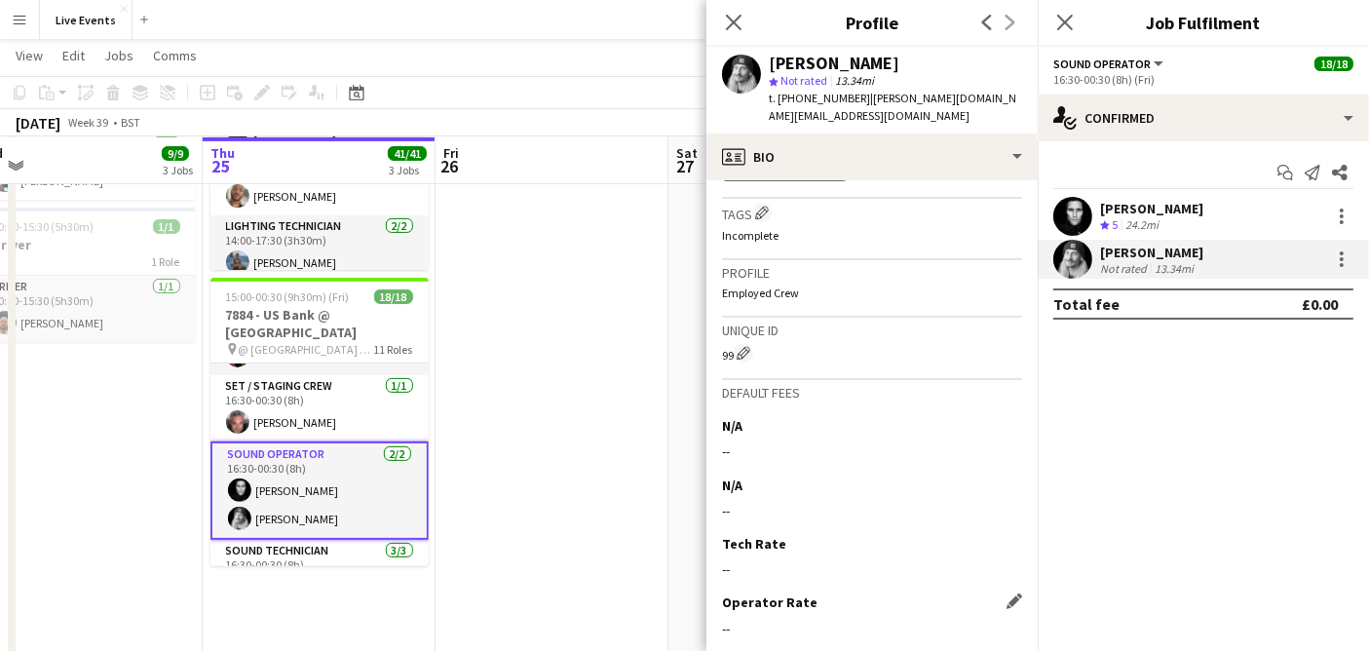
scroll to position [915, 0]
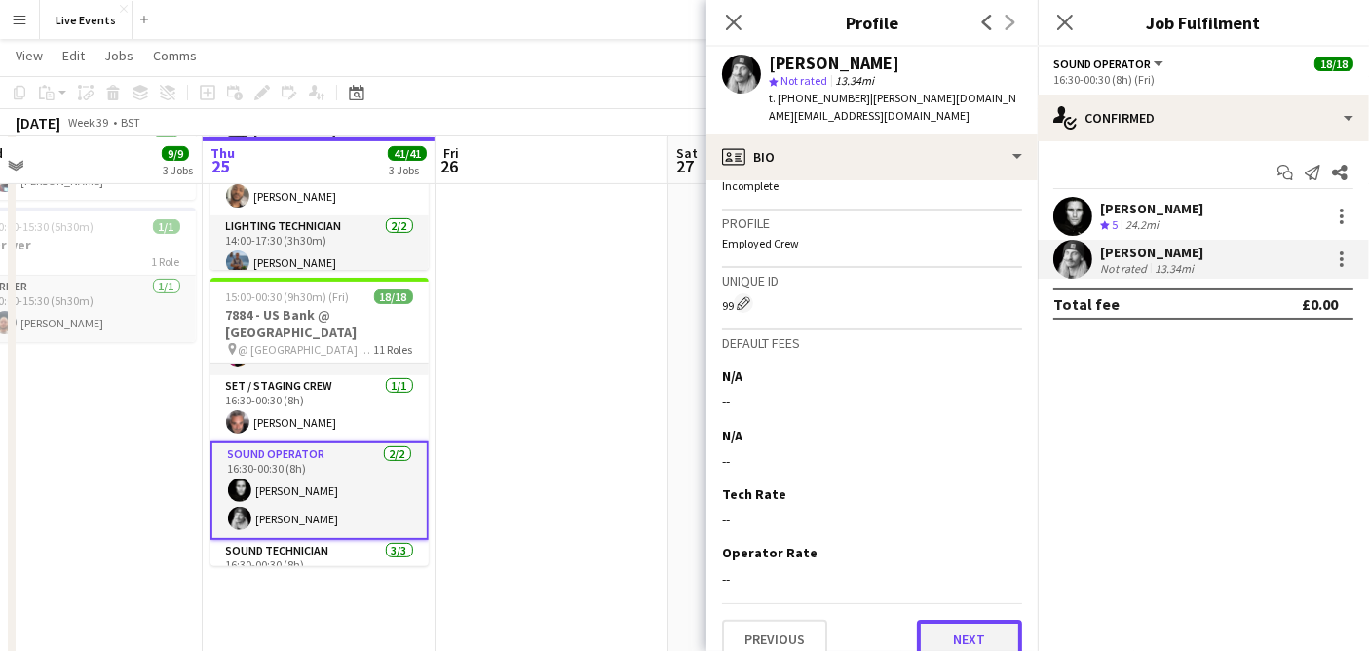
click at [980, 620] on button "Next" at bounding box center [969, 639] width 105 height 39
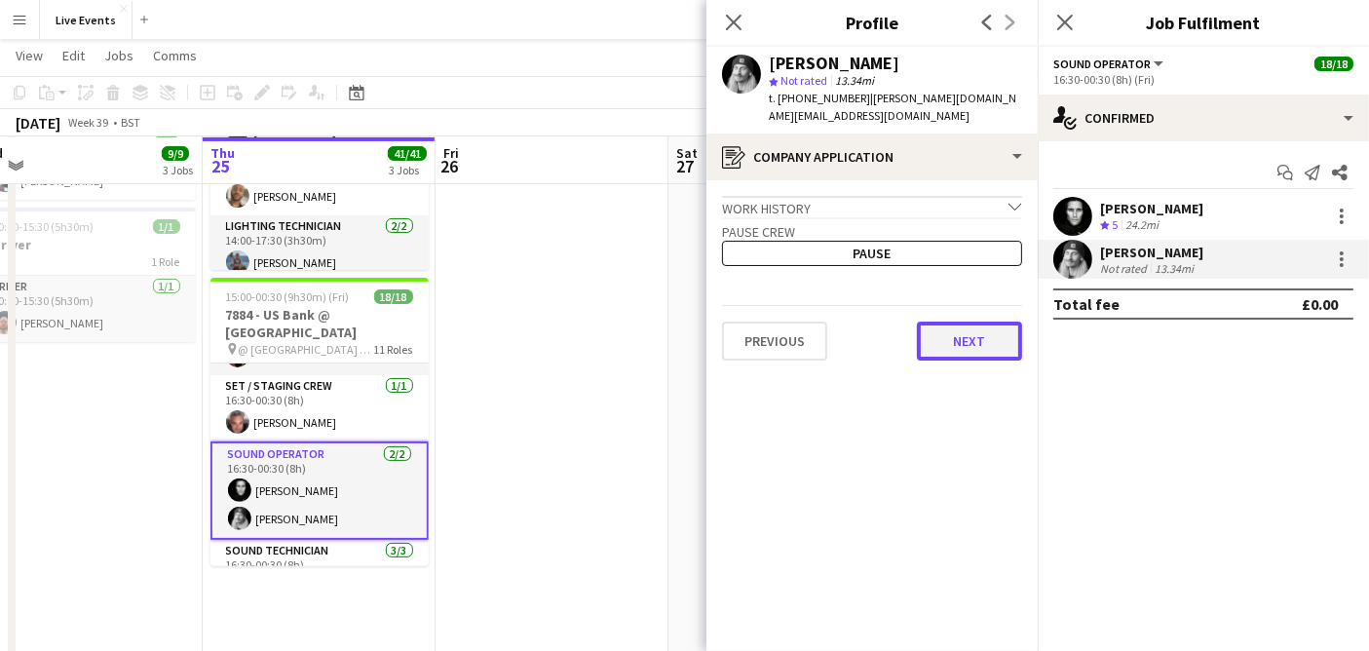
click at [958, 328] on button "Next" at bounding box center [969, 341] width 105 height 39
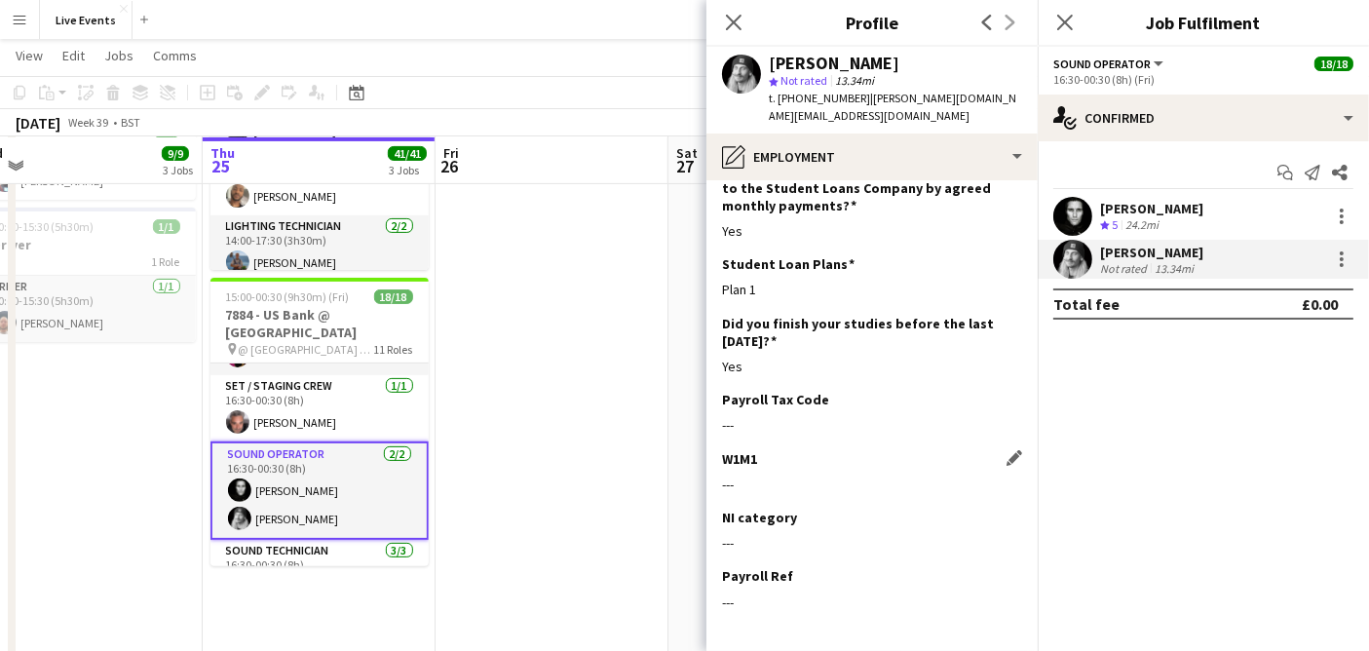
scroll to position [348, 0]
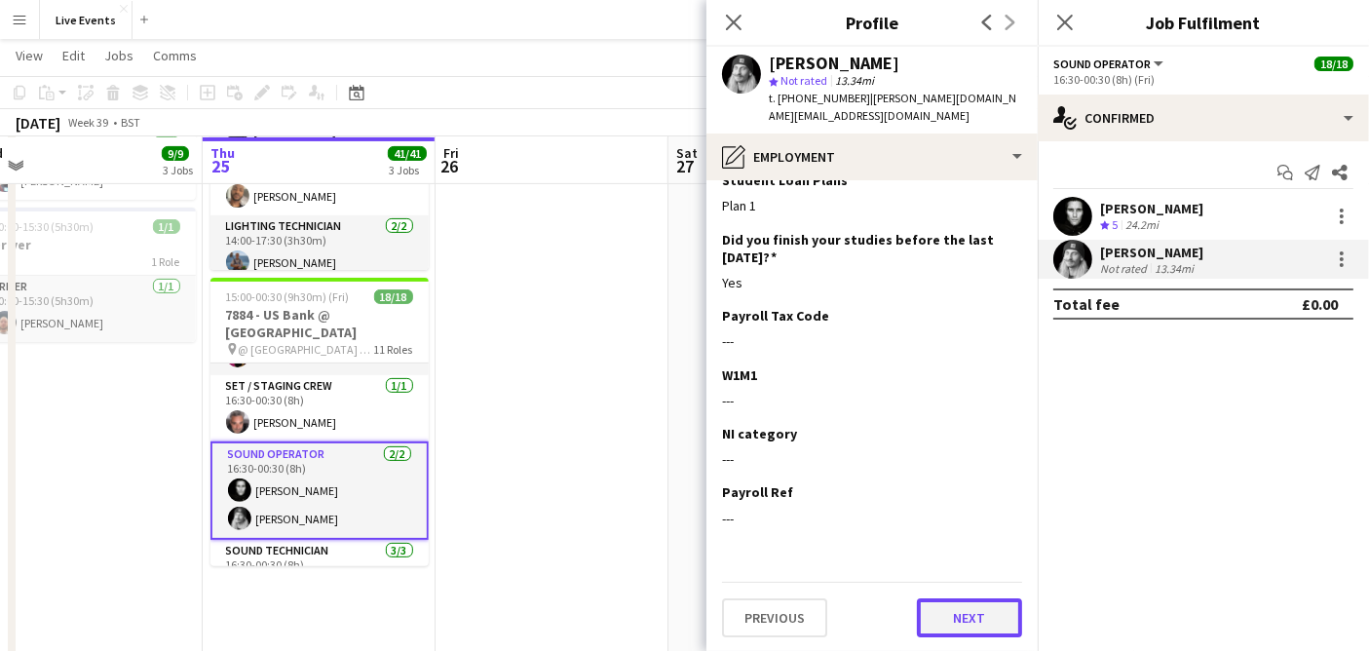
click at [959, 604] on button "Next" at bounding box center [969, 617] width 105 height 39
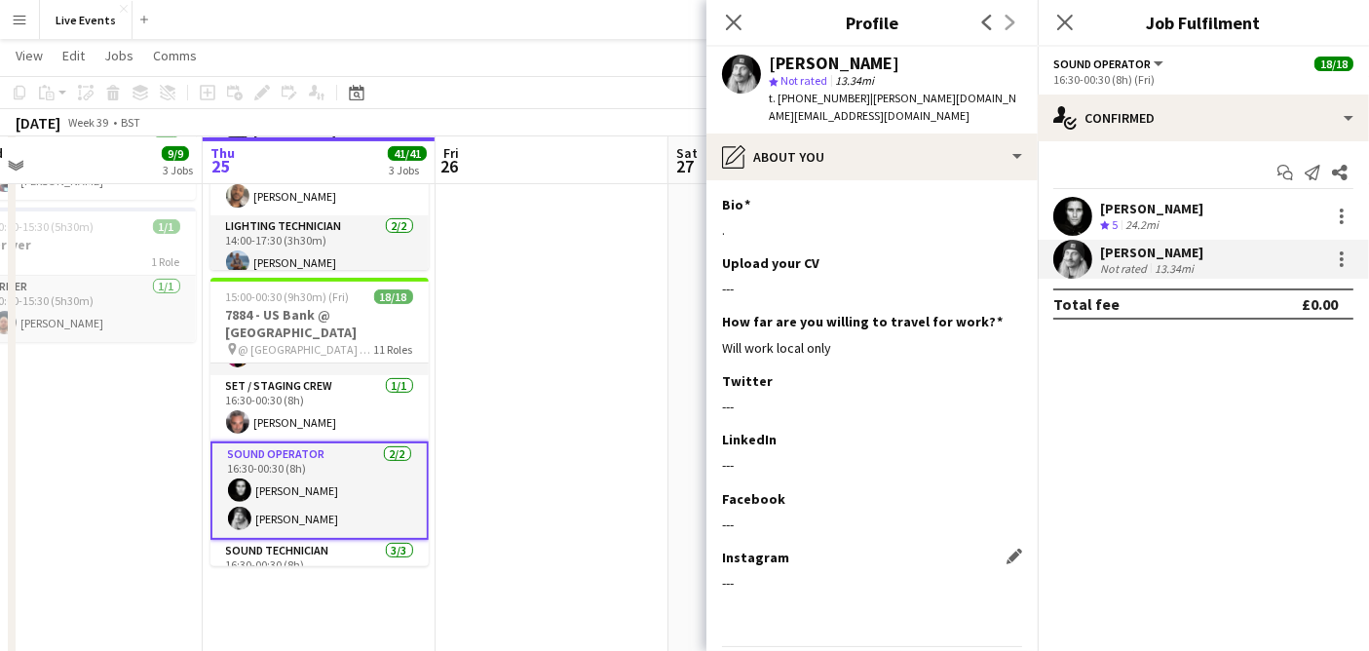
scroll to position [47, 0]
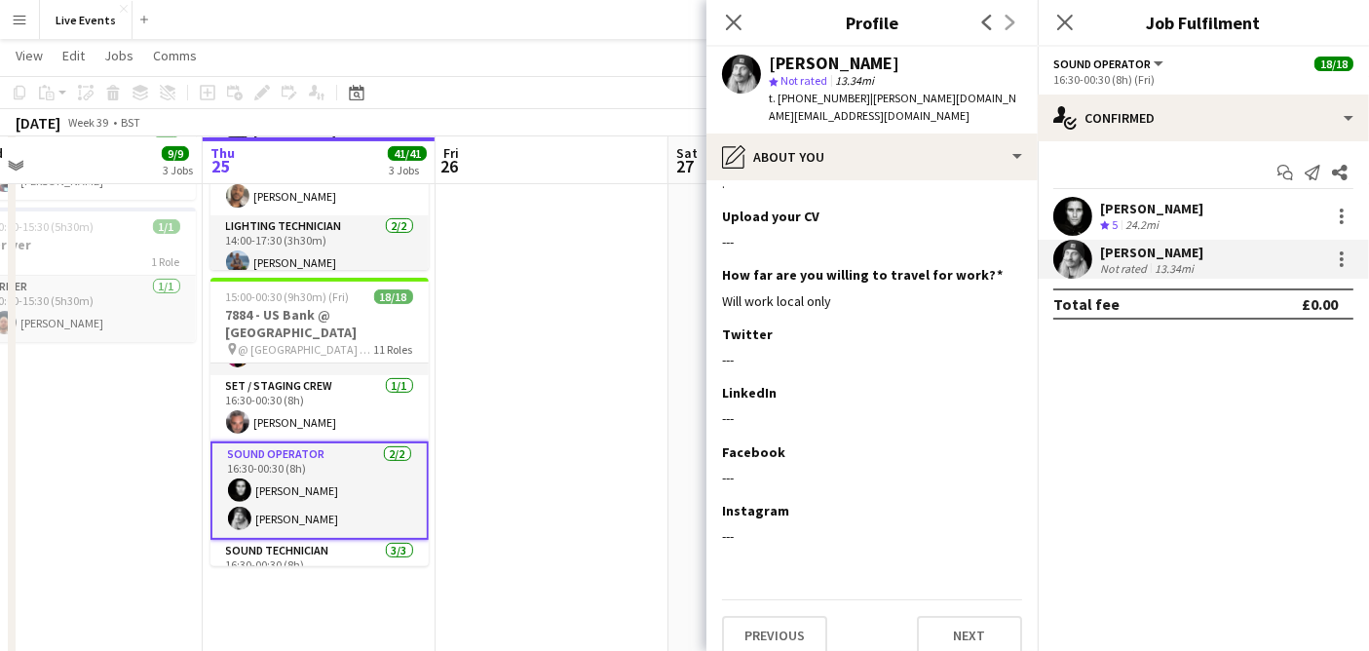
click at [936, 599] on div "Previous Next" at bounding box center [872, 627] width 300 height 56
click at [937, 616] on button "Next" at bounding box center [969, 635] width 105 height 39
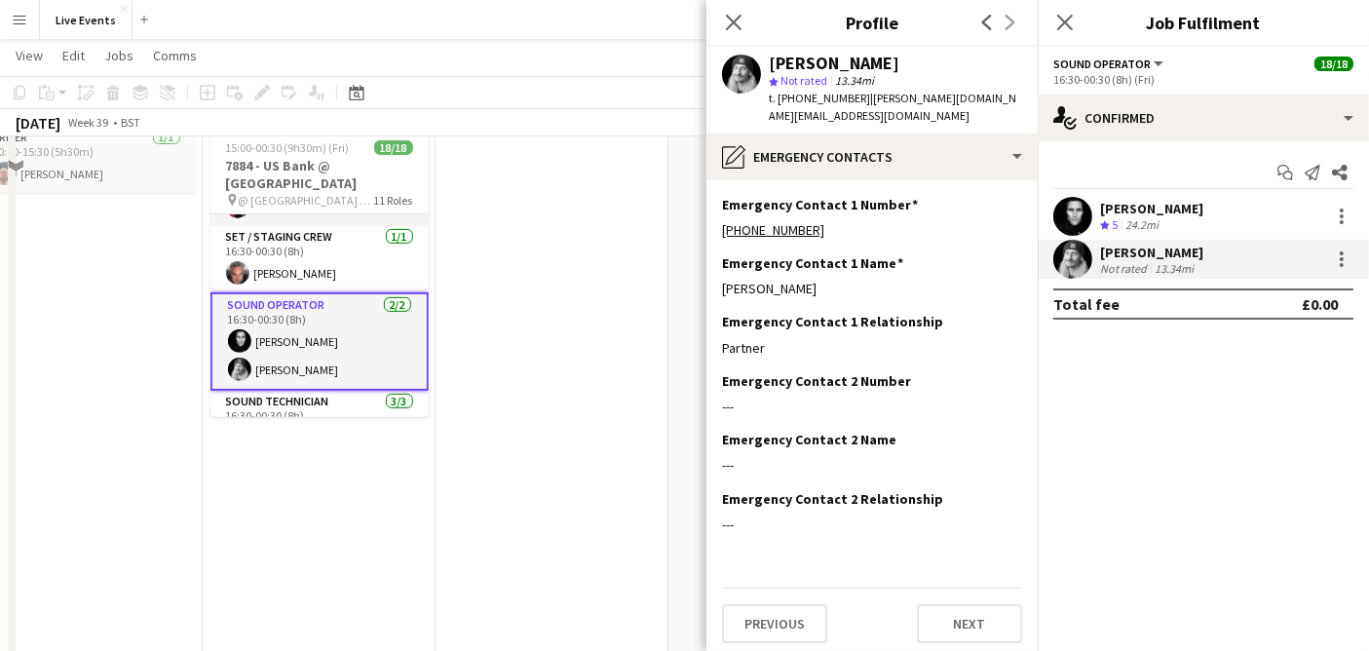
scroll to position [757, 0]
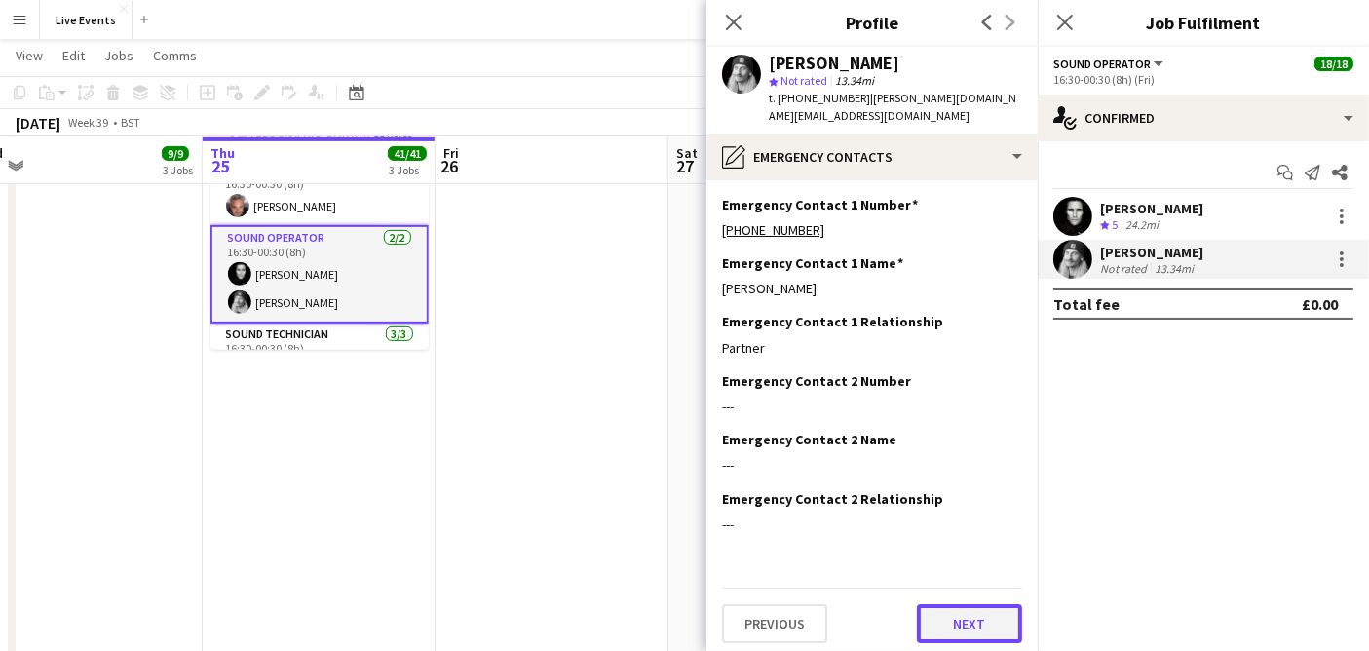
click at [959, 604] on button "Next" at bounding box center [969, 623] width 105 height 39
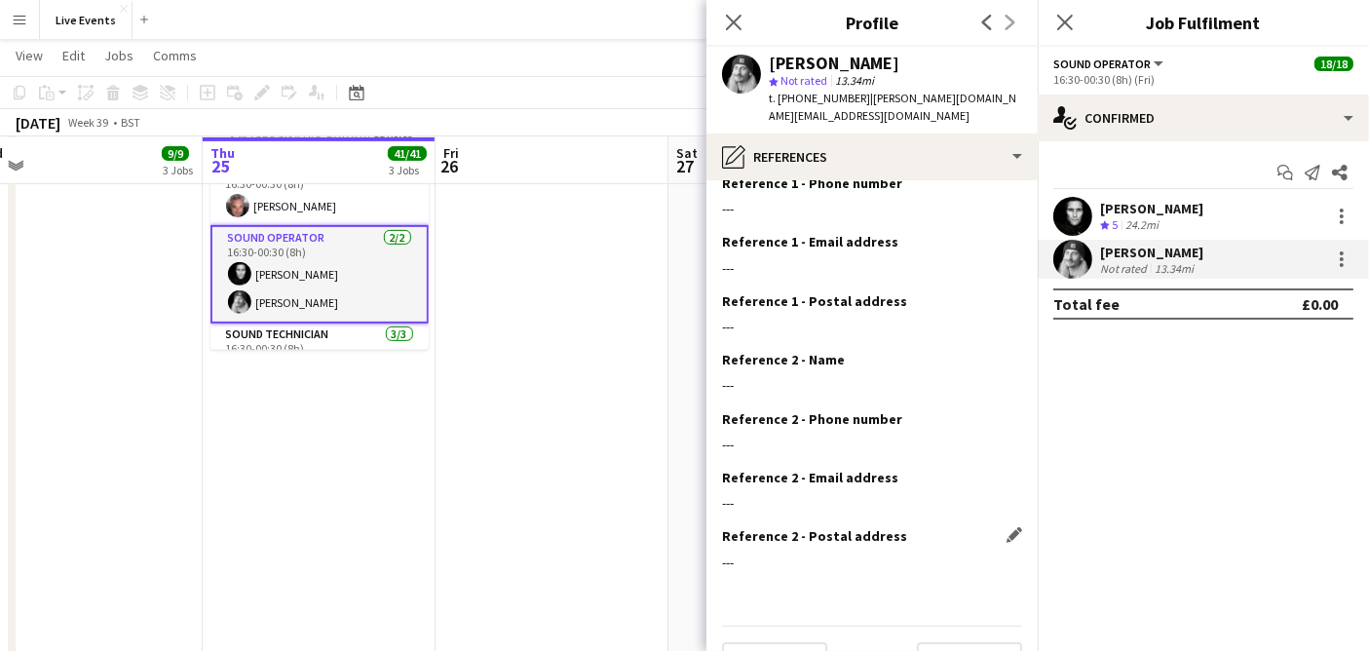
scroll to position [105, 0]
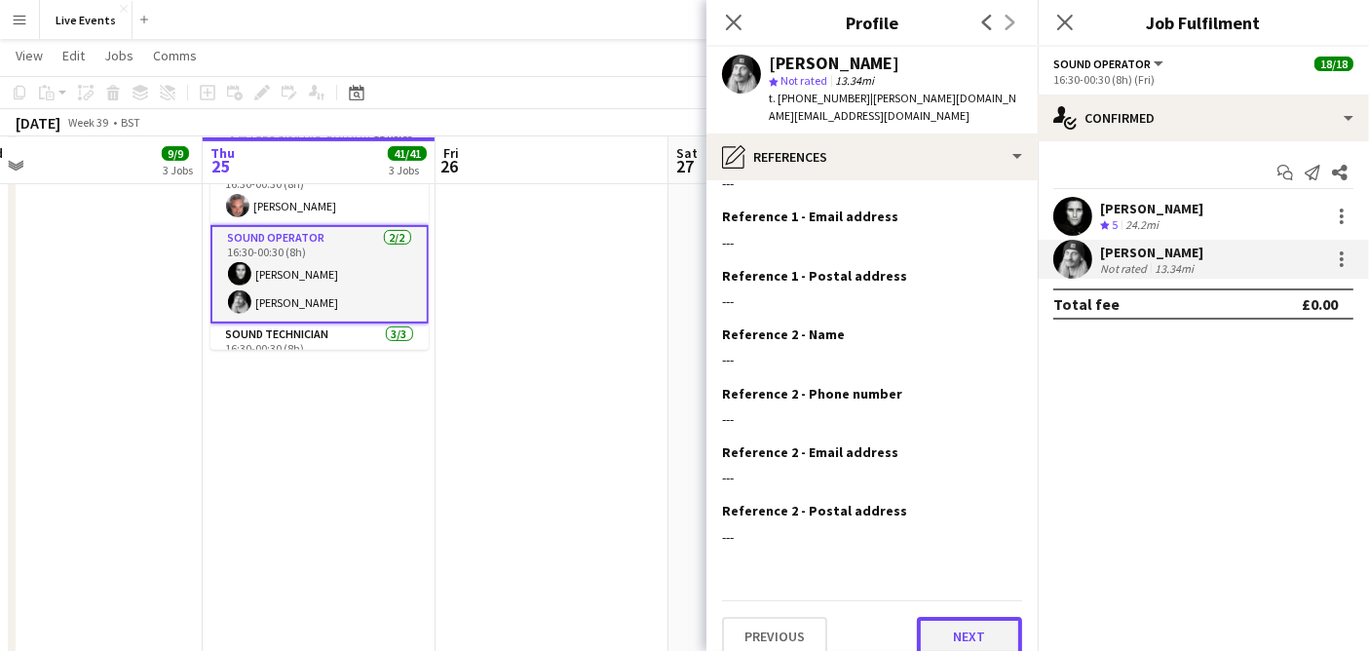
click at [930, 622] on button "Next" at bounding box center [969, 636] width 105 height 39
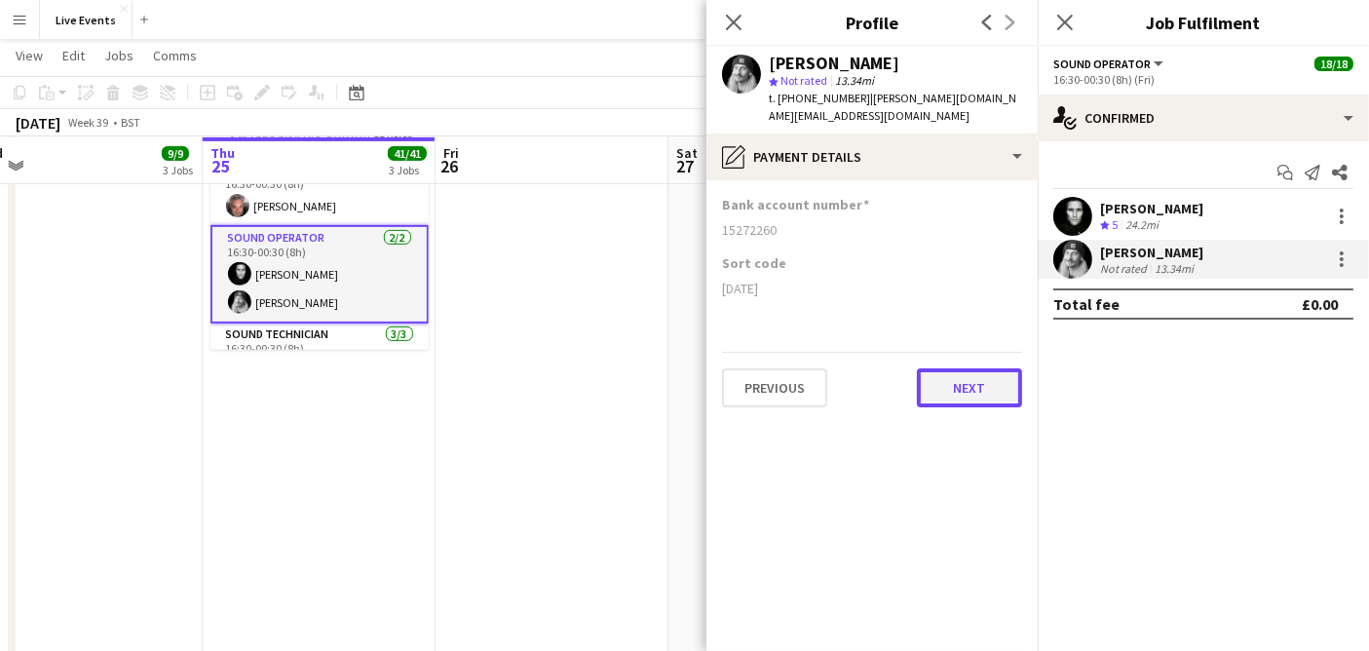
click at [961, 368] on button "Next" at bounding box center [969, 387] width 105 height 39
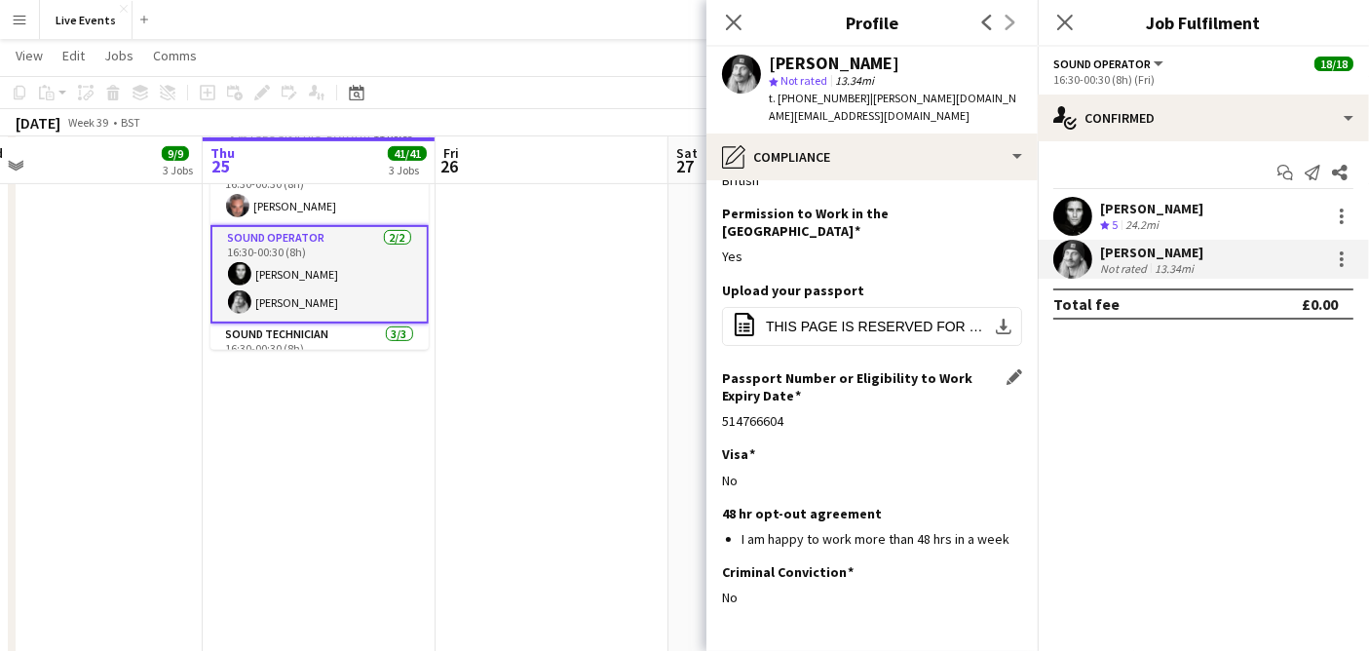
scroll to position [94, 0]
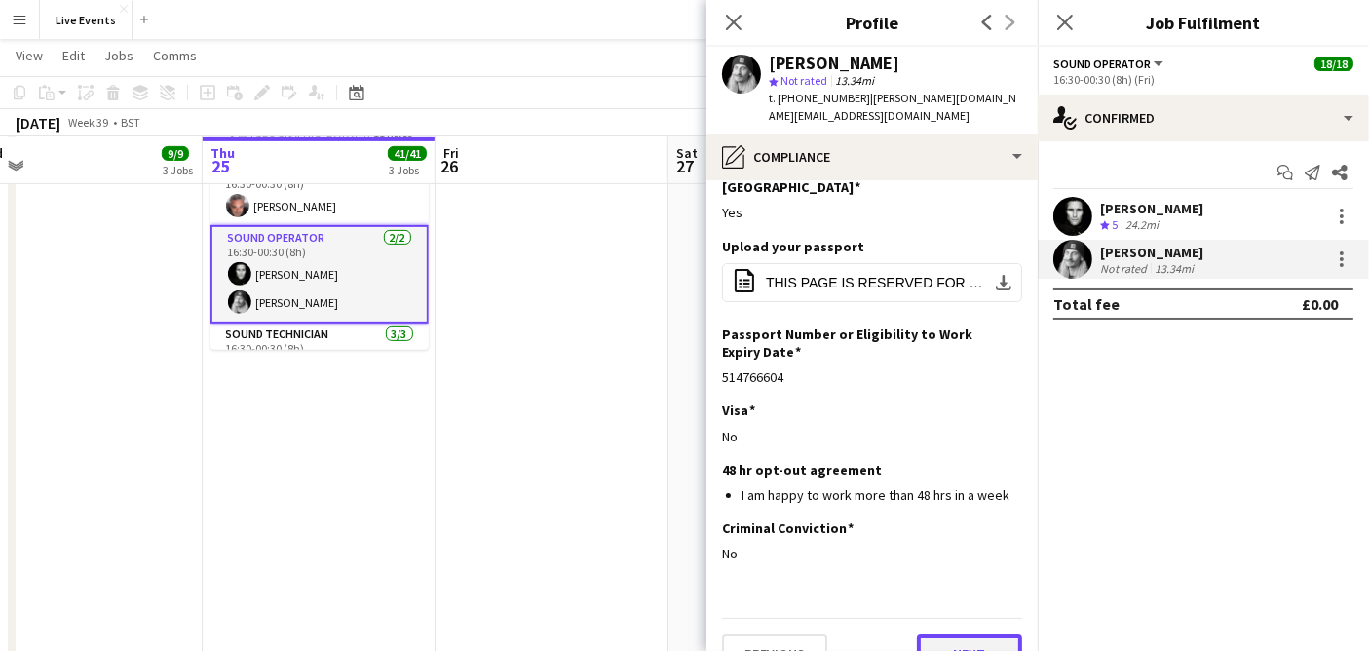
click at [964, 634] on button "Next" at bounding box center [969, 653] width 105 height 39
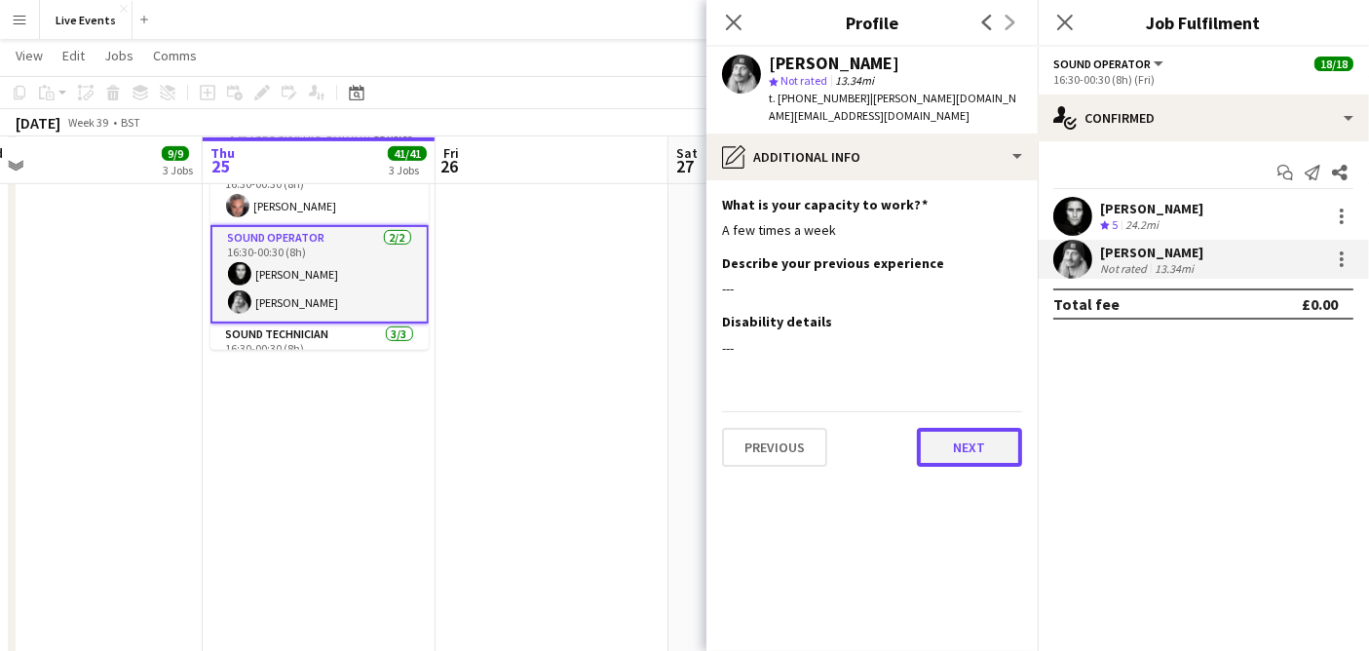
click at [955, 428] on button "Next" at bounding box center [969, 447] width 105 height 39
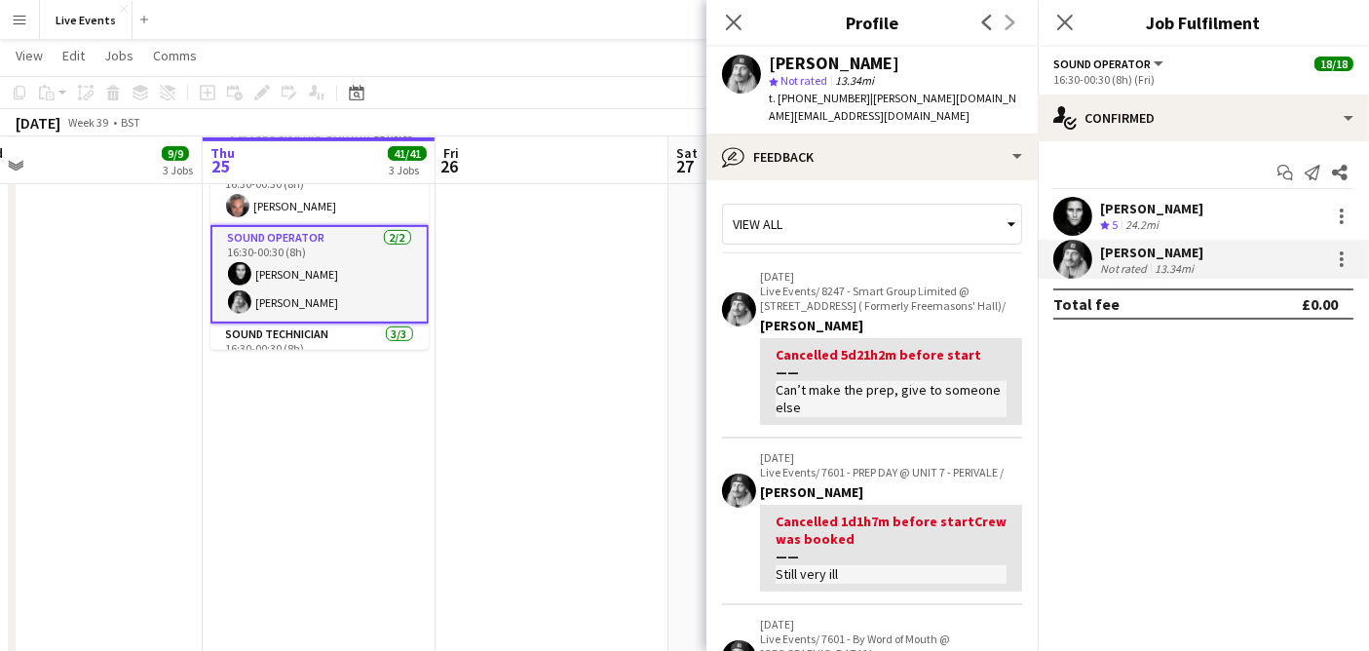
click at [921, 229] on div "View all" at bounding box center [872, 229] width 300 height 50
click at [924, 212] on div "View all" at bounding box center [862, 224] width 279 height 37
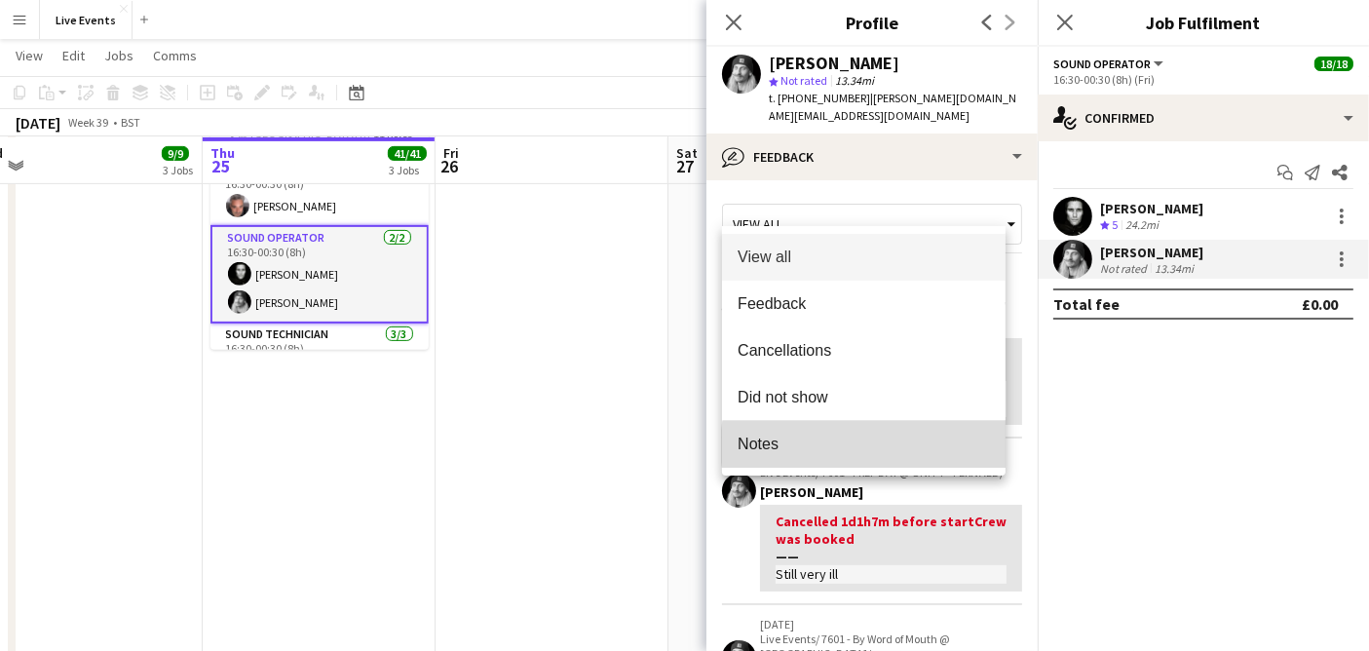
click at [873, 446] on span "Notes" at bounding box center [864, 444] width 252 height 19
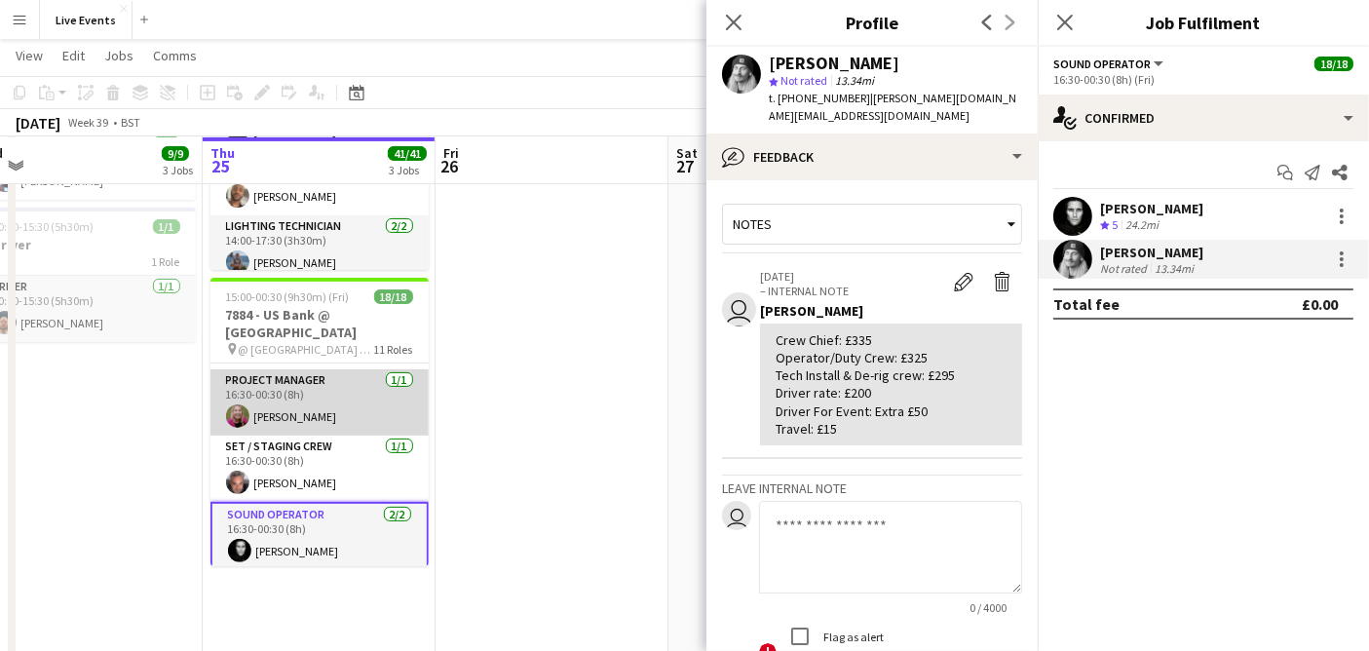
scroll to position [433, 0]
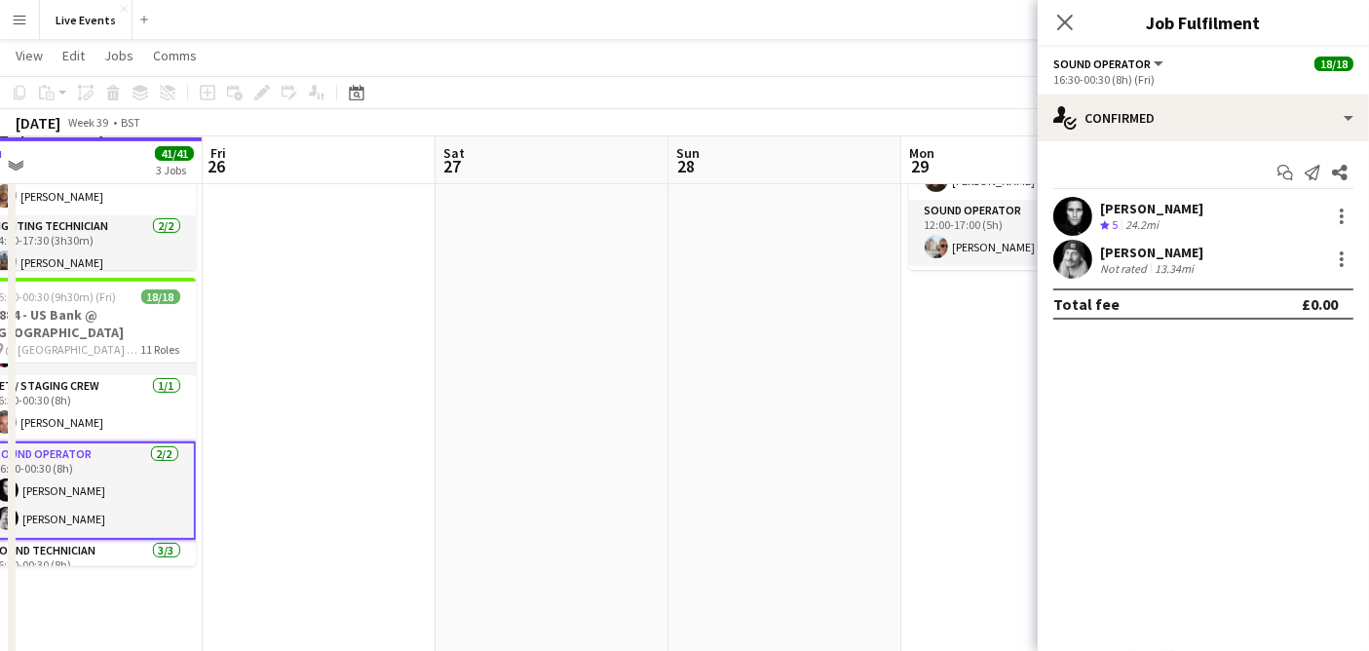
click at [771, 193] on app-date-cell at bounding box center [785, 631] width 233 height 1909
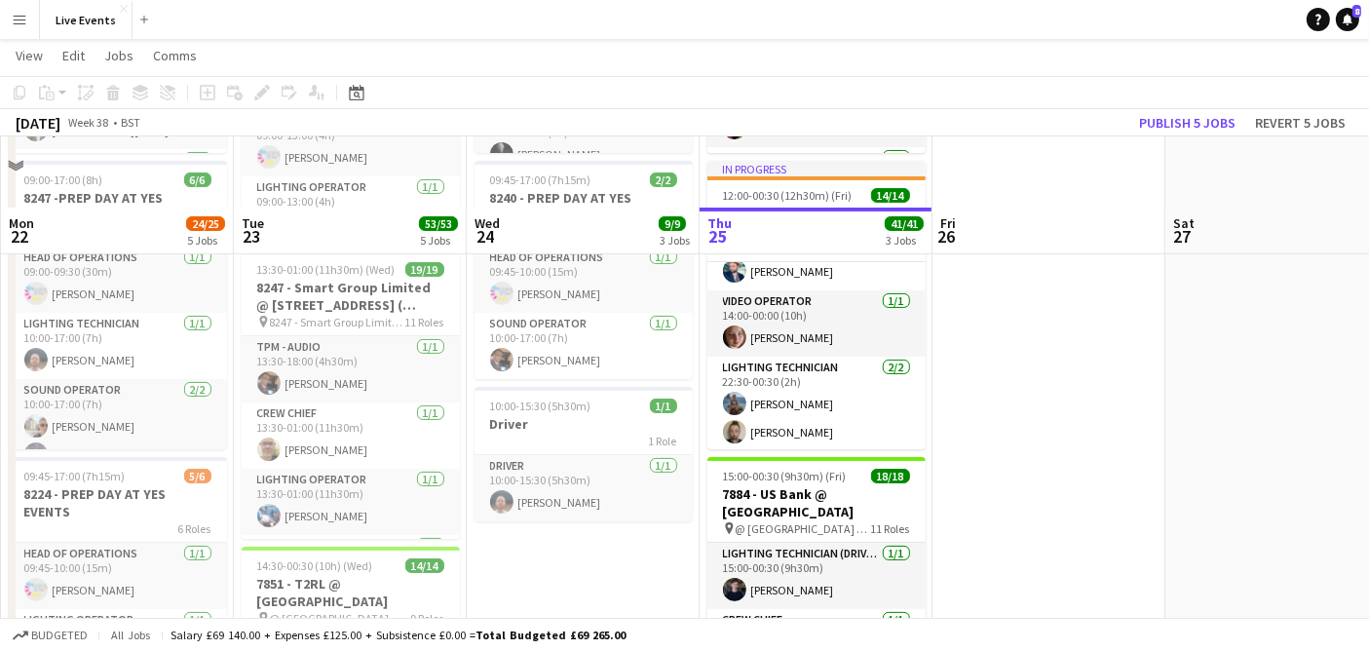
scroll to position [325, 0]
